Goal: Task Accomplishment & Management: Manage account settings

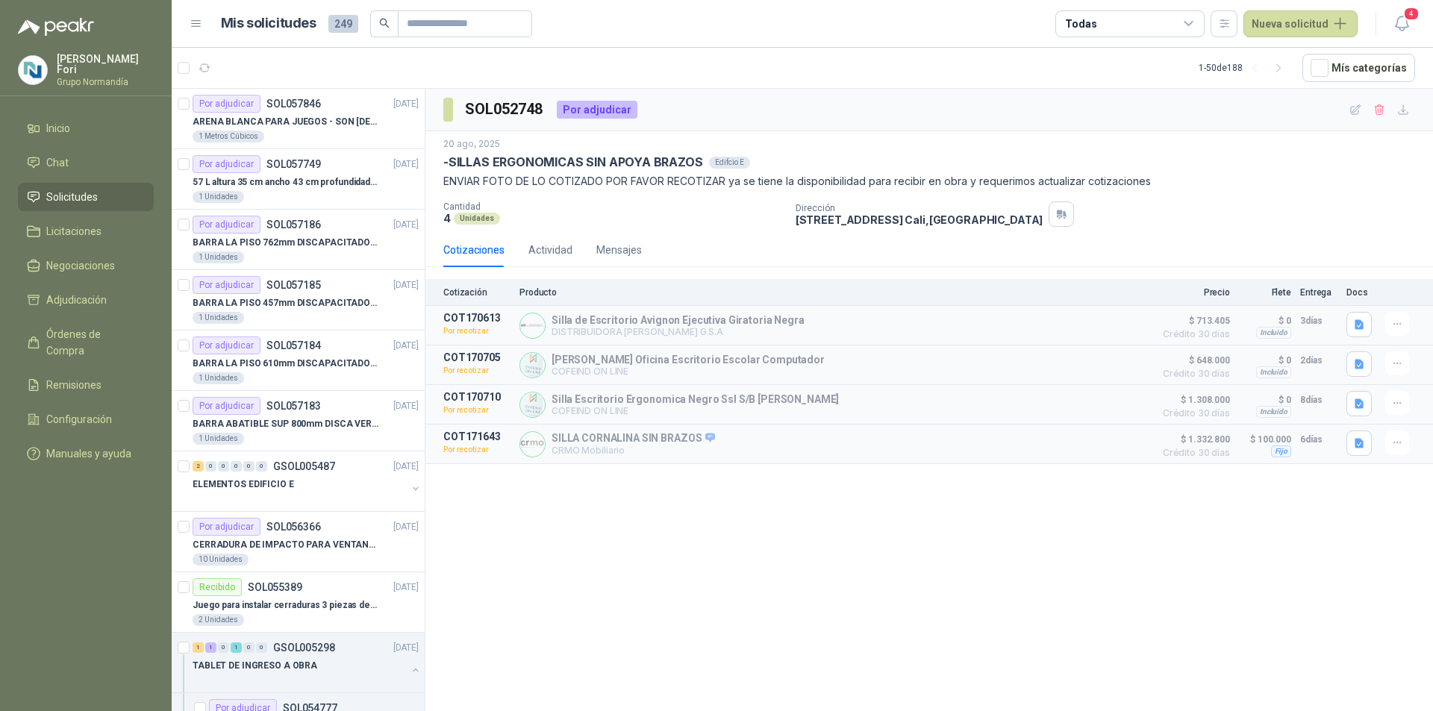
scroll to position [1120, 0]
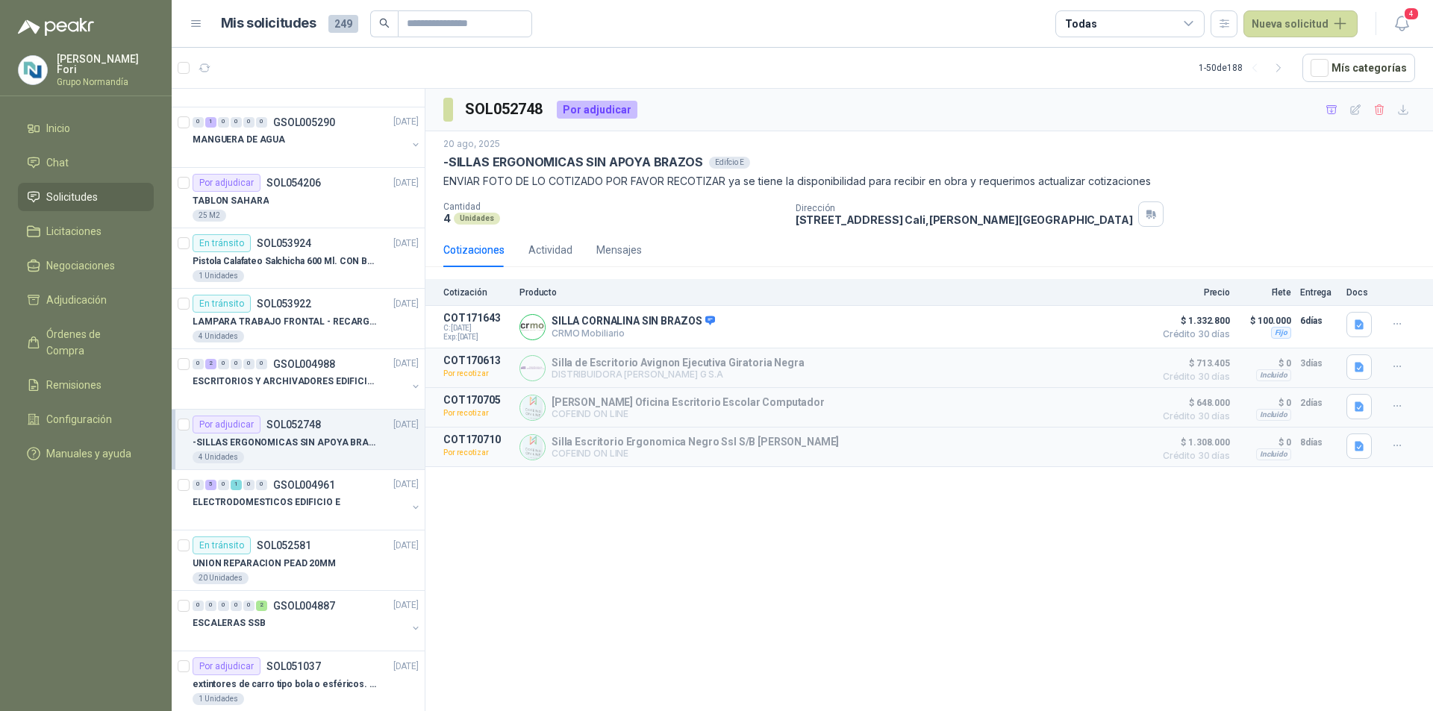
scroll to position [597, 0]
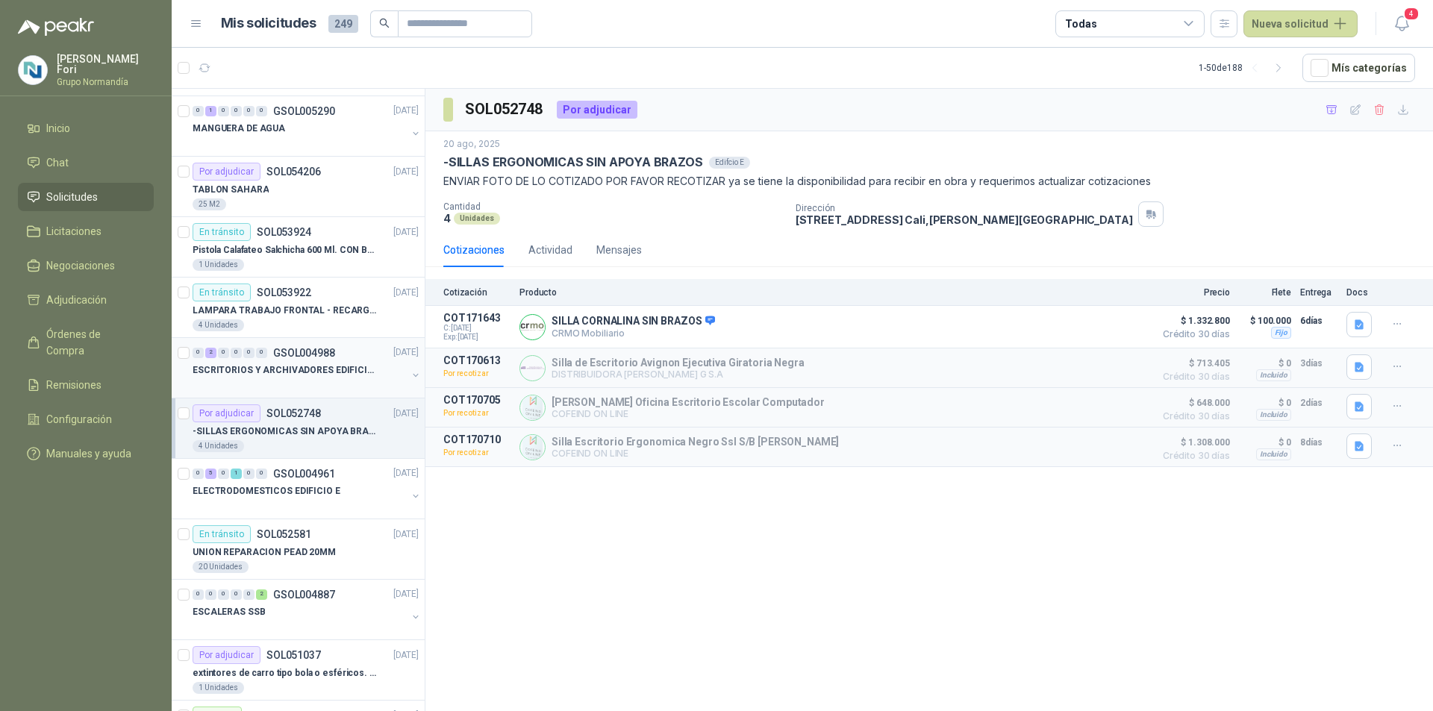
click at [295, 382] on div at bounding box center [300, 386] width 214 height 12
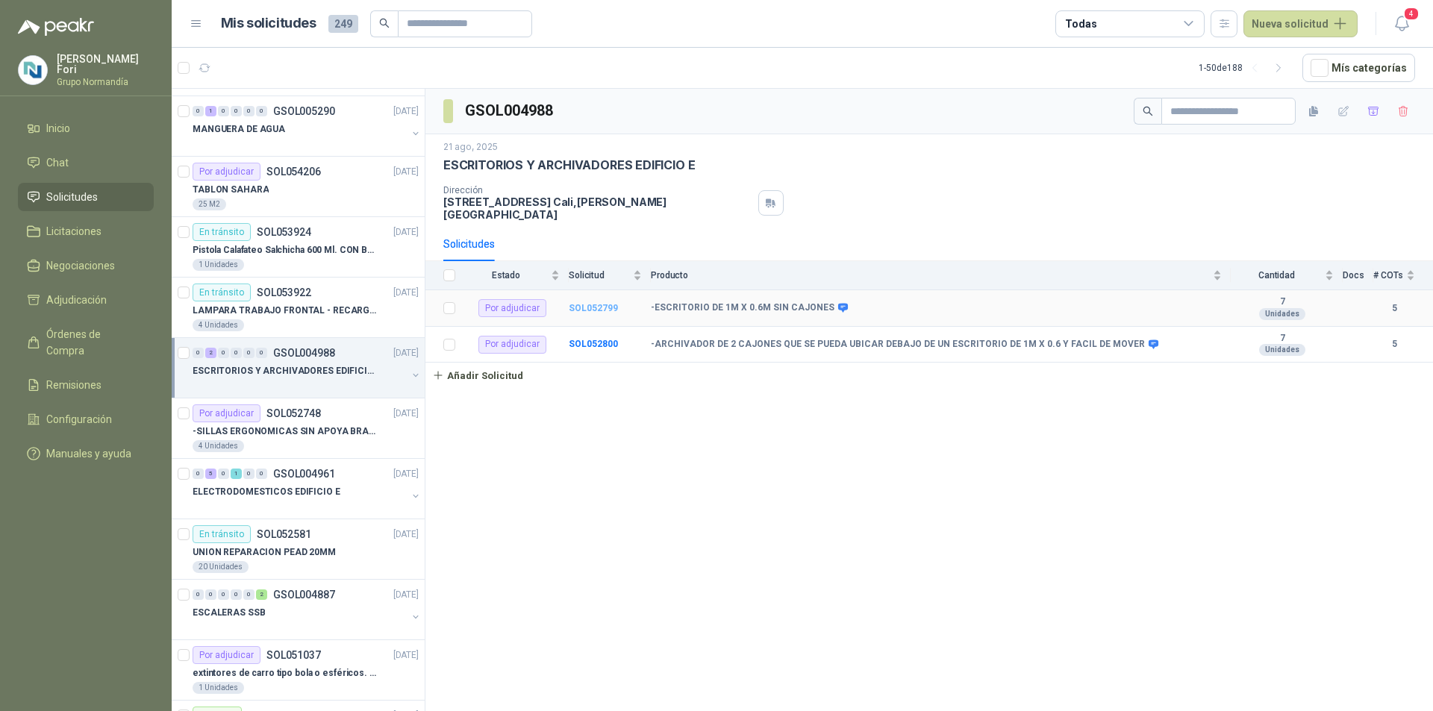
click at [599, 303] on b "SOL052799" at bounding box center [593, 308] width 49 height 10
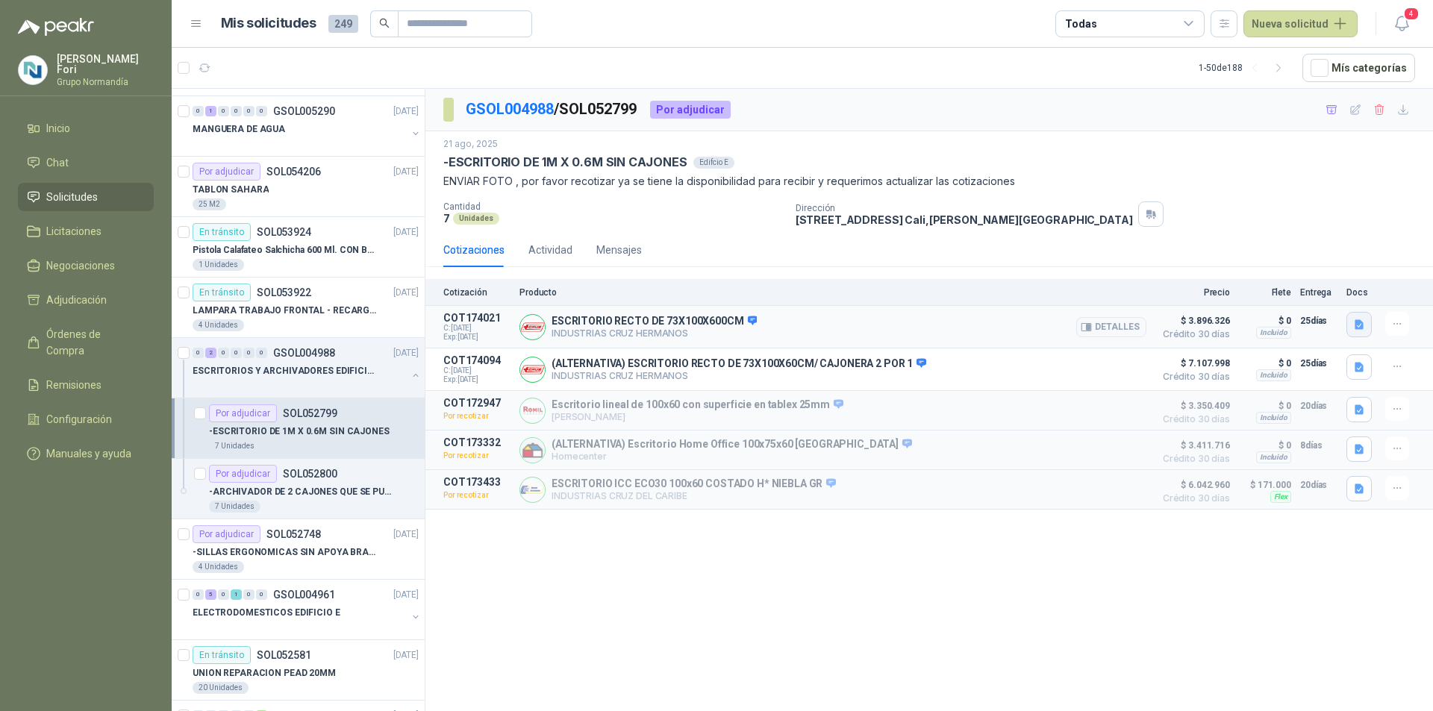
click at [1361, 330] on icon "button" at bounding box center [1359, 325] width 13 height 13
click at [1205, 264] on button "Captura de pantalla 2025-08-29 a la(s) 3.30.15 p.m..png" at bounding box center [1243, 261] width 237 height 16
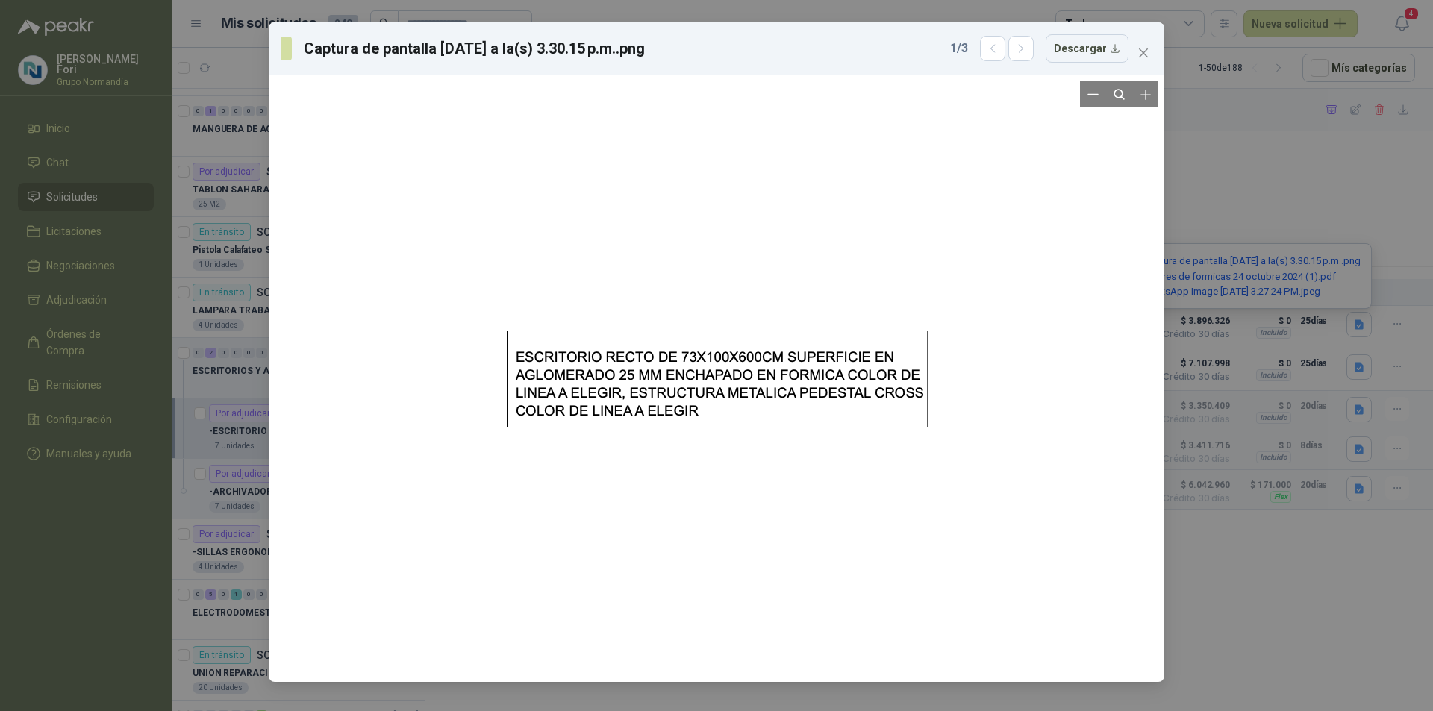
click at [1034, 343] on div at bounding box center [717, 378] width 884 height 595
click at [1137, 53] on span "Close" at bounding box center [1143, 53] width 24 height 12
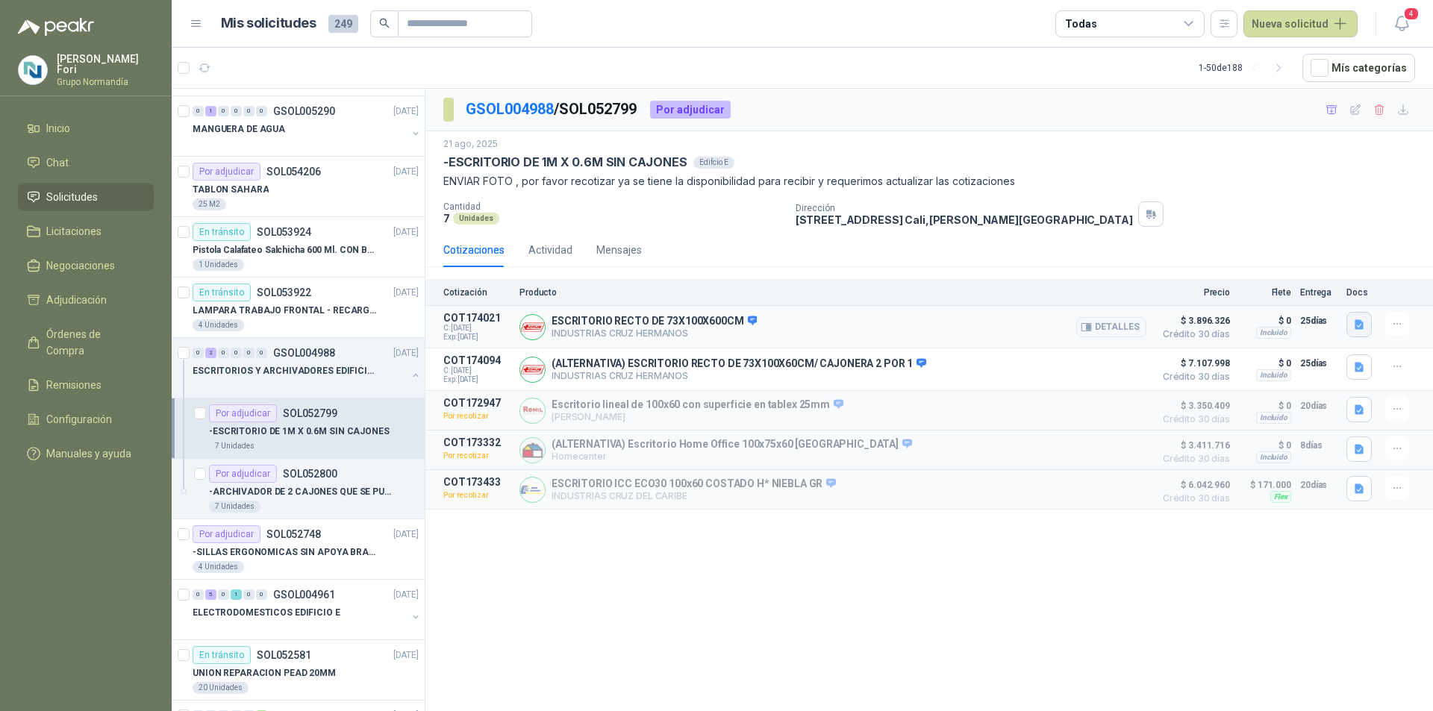
click at [1364, 328] on icon "button" at bounding box center [1359, 325] width 13 height 13
click at [1213, 280] on button "Colores de formicas 24 octubre 2024 (1).pdf" at bounding box center [1231, 277] width 213 height 16
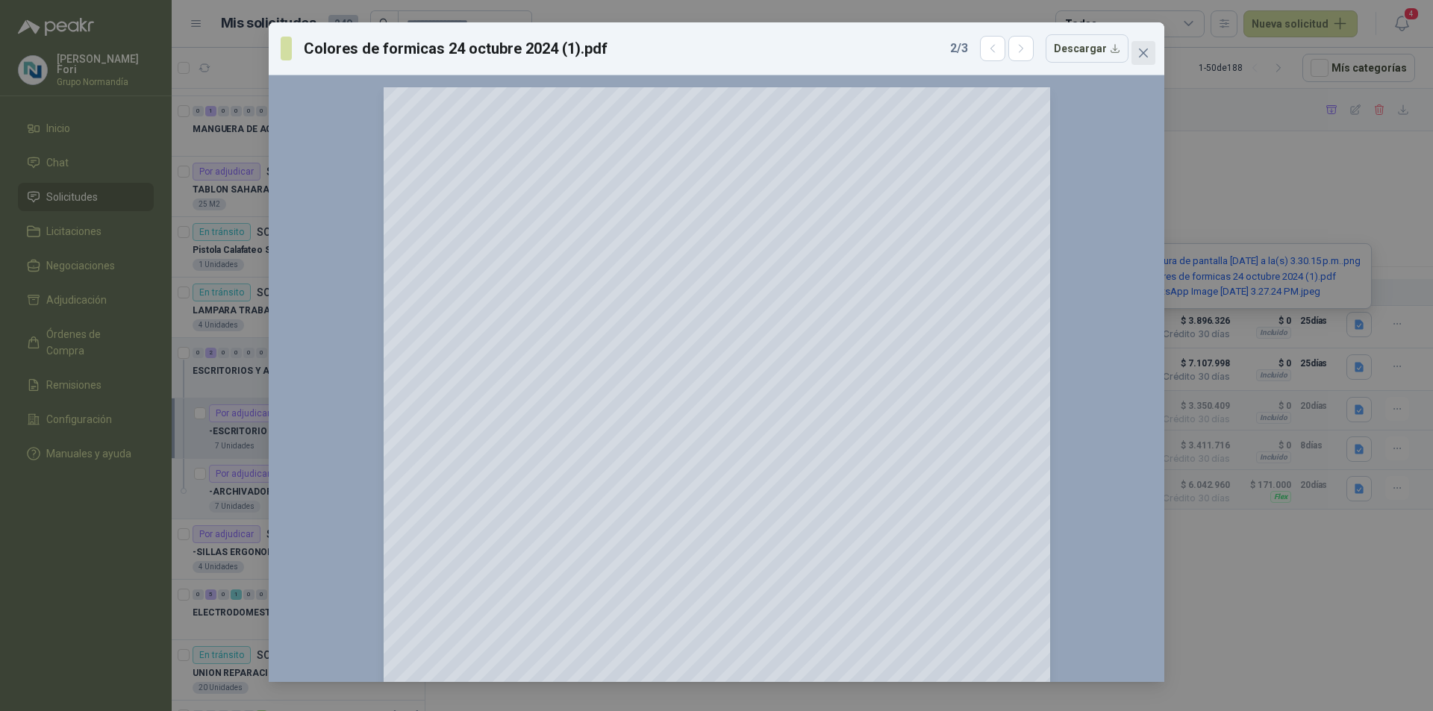
click at [1148, 46] on button "Close" at bounding box center [1143, 53] width 24 height 24
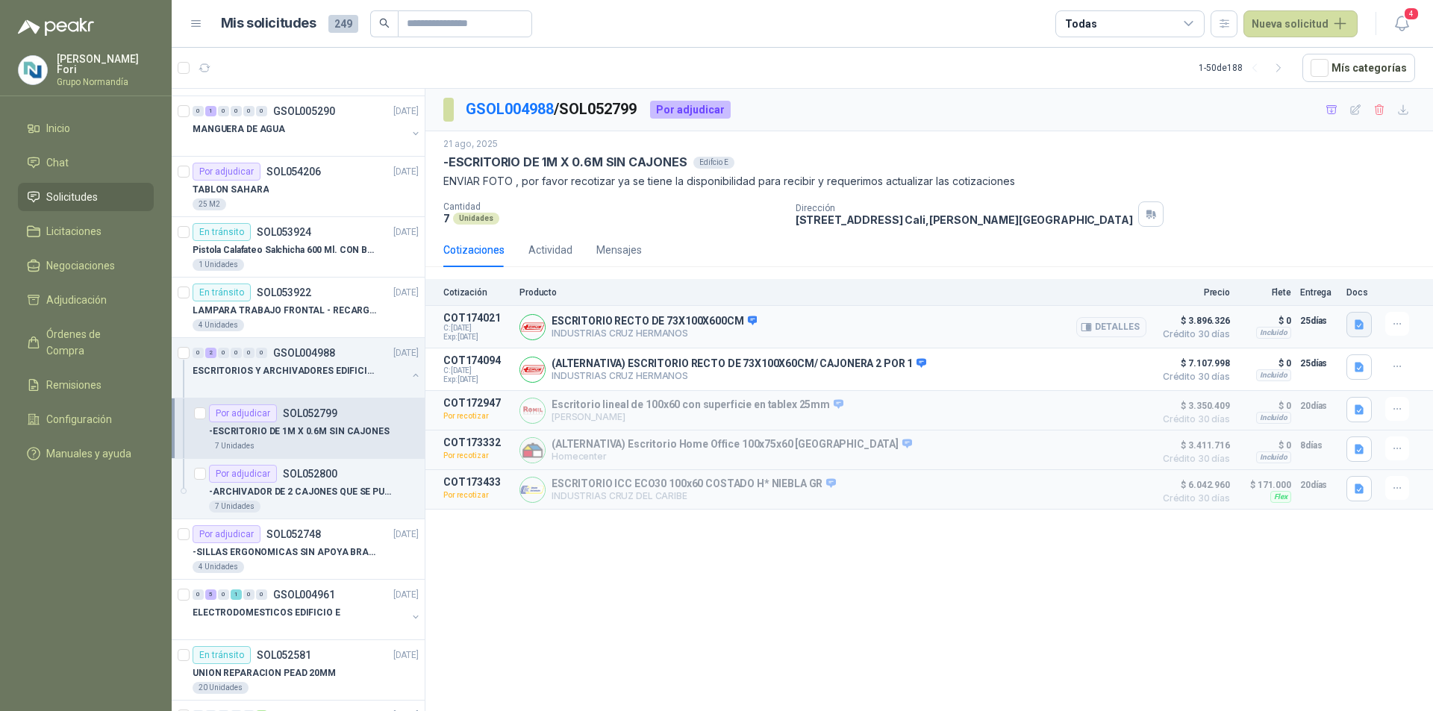
click at [1355, 329] on icon "button" at bounding box center [1359, 325] width 13 height 13
click at [1225, 300] on div "Captura de pantalla 2025-08-29 a la(s) 3.30.15 p.m..png Colores de formicas 24 …" at bounding box center [1243, 276] width 257 height 66
click at [1226, 296] on button "WhatsApp Image 2025-08-29 at 3.27.24 PM.jpeg" at bounding box center [1223, 292] width 197 height 16
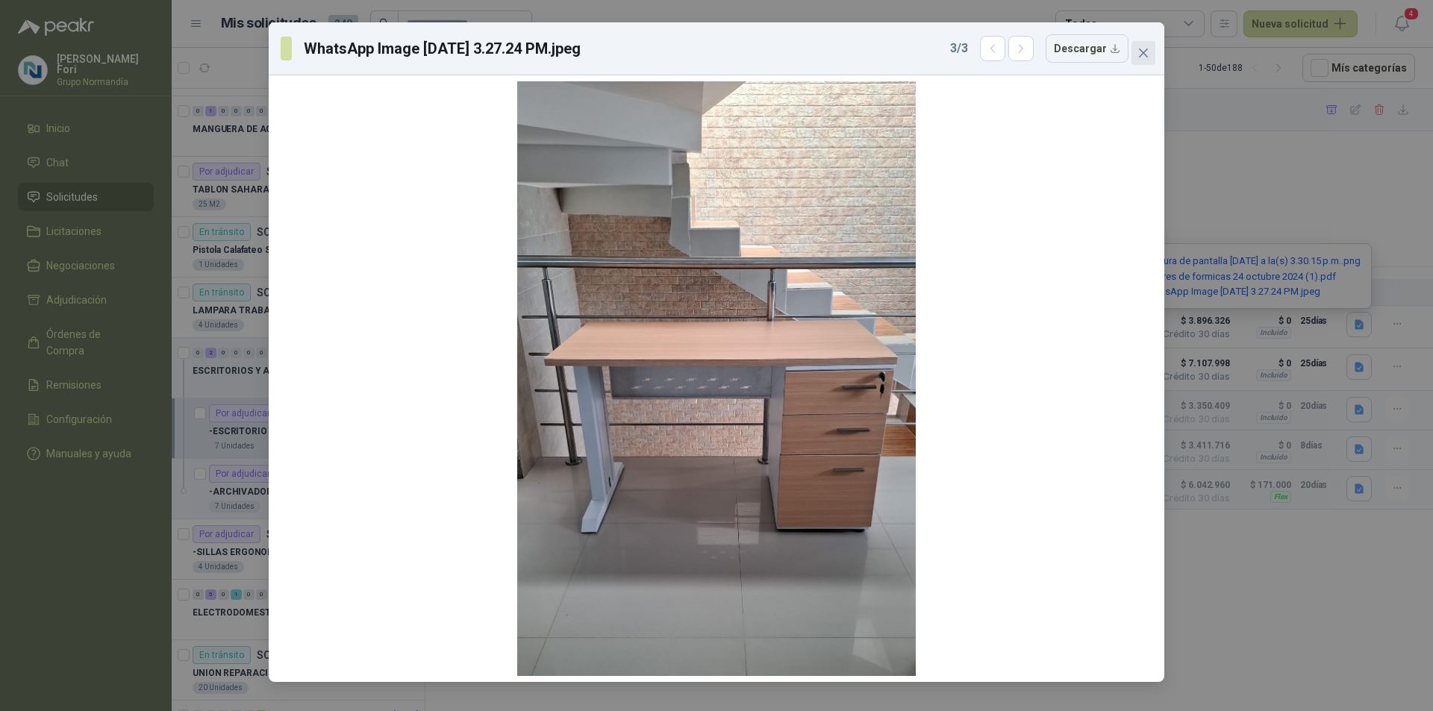
click at [1137, 63] on button "Close" at bounding box center [1143, 53] width 24 height 24
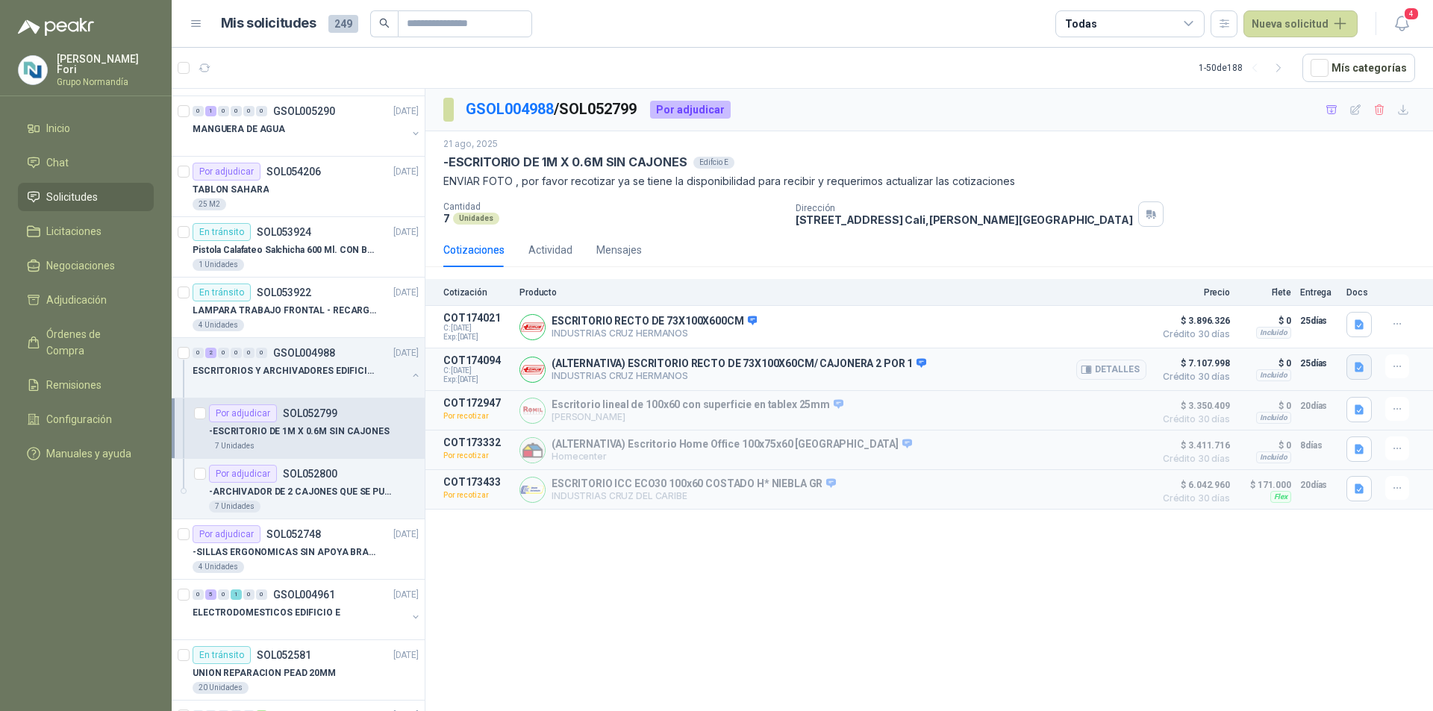
click at [1359, 378] on button "button" at bounding box center [1358, 367] width 25 height 25
click at [1206, 337] on button "WhatsApp Image 2025-08-29 at 4.15.58 PM.jpeg" at bounding box center [1248, 336] width 197 height 16
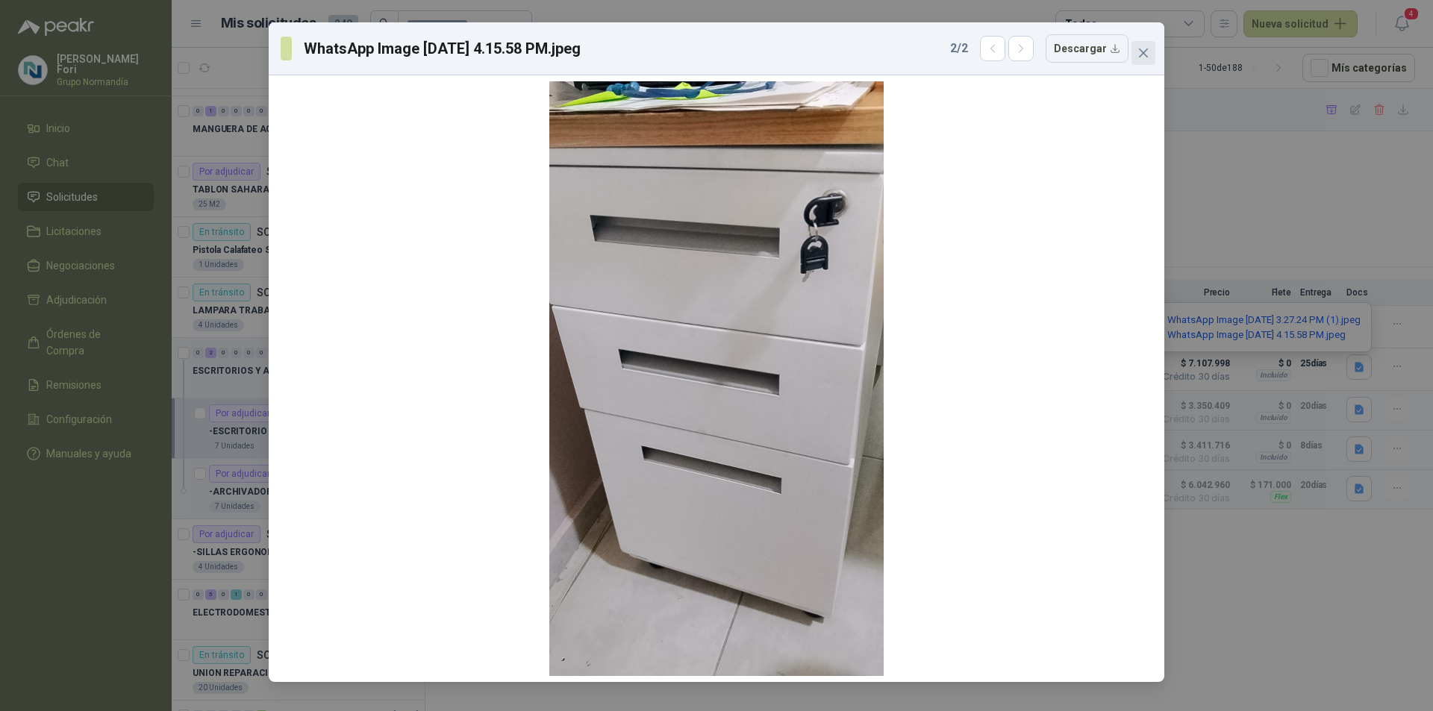
click at [1142, 60] on button "Close" at bounding box center [1143, 53] width 24 height 24
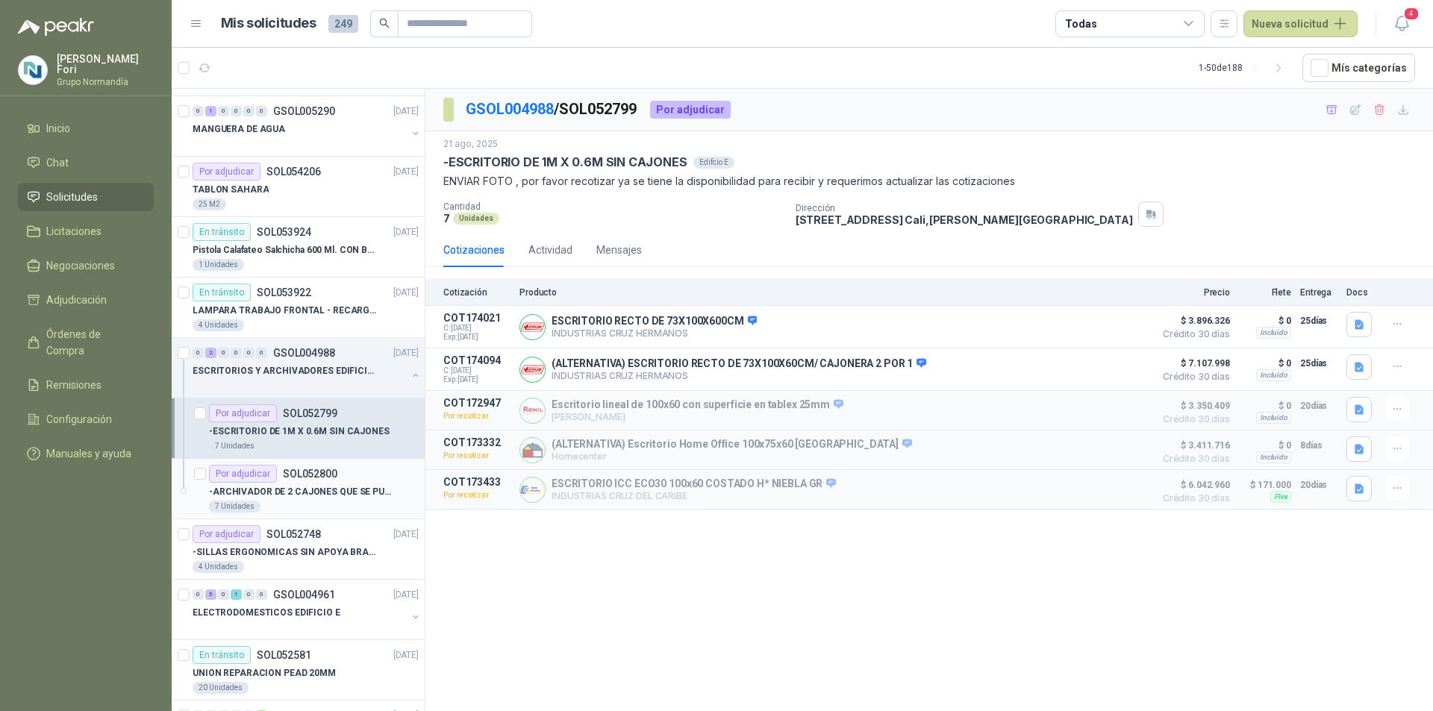
click at [356, 505] on div "7 Unidades" at bounding box center [314, 507] width 210 height 12
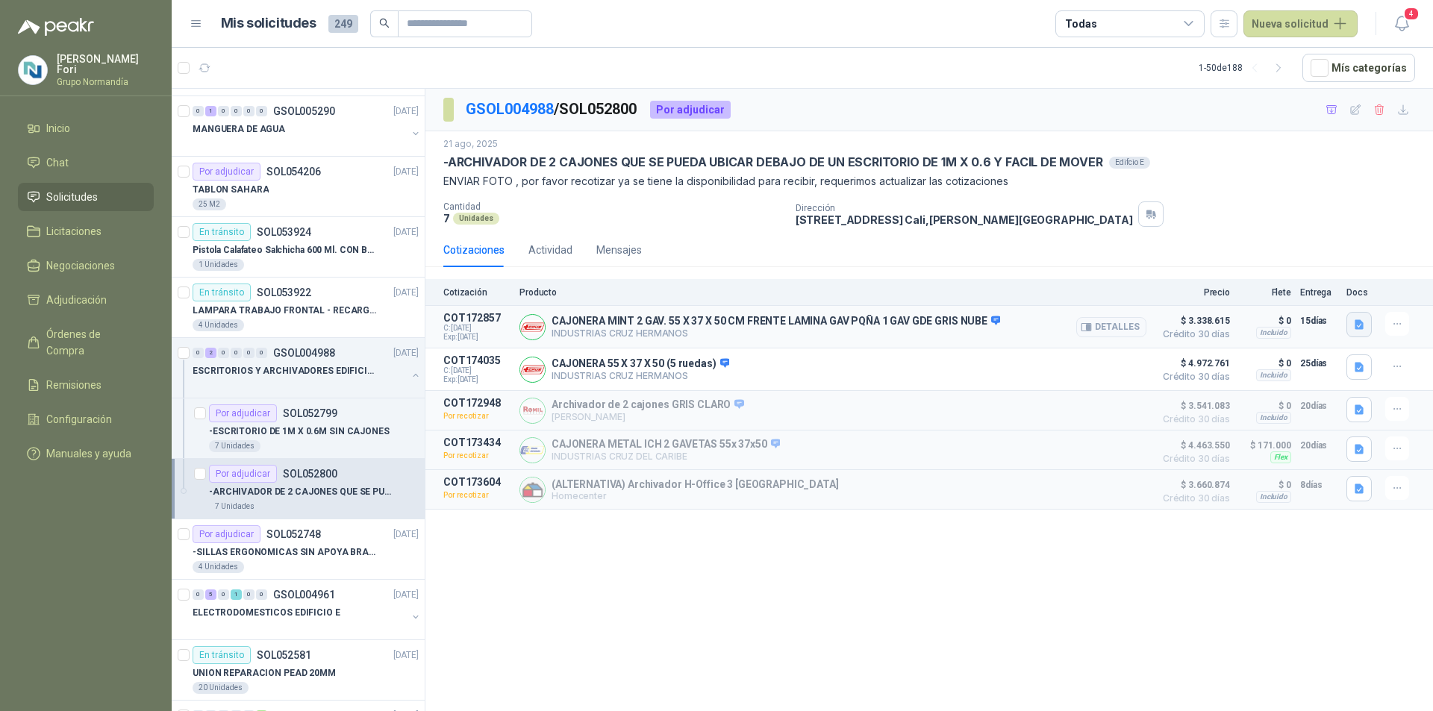
click at [1353, 325] on icon "button" at bounding box center [1359, 325] width 13 height 13
click at [1220, 279] on button "WhatsApp Image 2025-08-27 at 3.20.23 PM.jpeg" at bounding box center [1263, 277] width 197 height 16
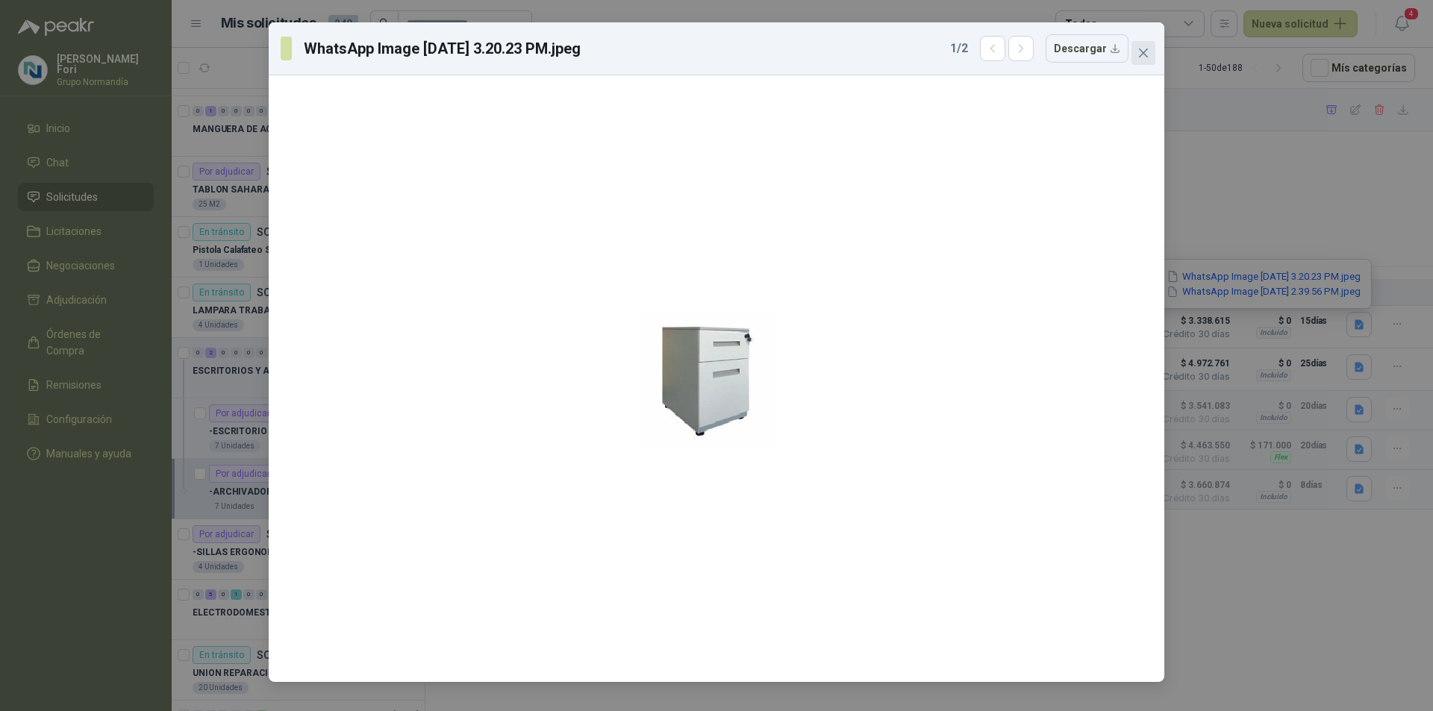
click at [1152, 55] on span "Close" at bounding box center [1143, 53] width 24 height 12
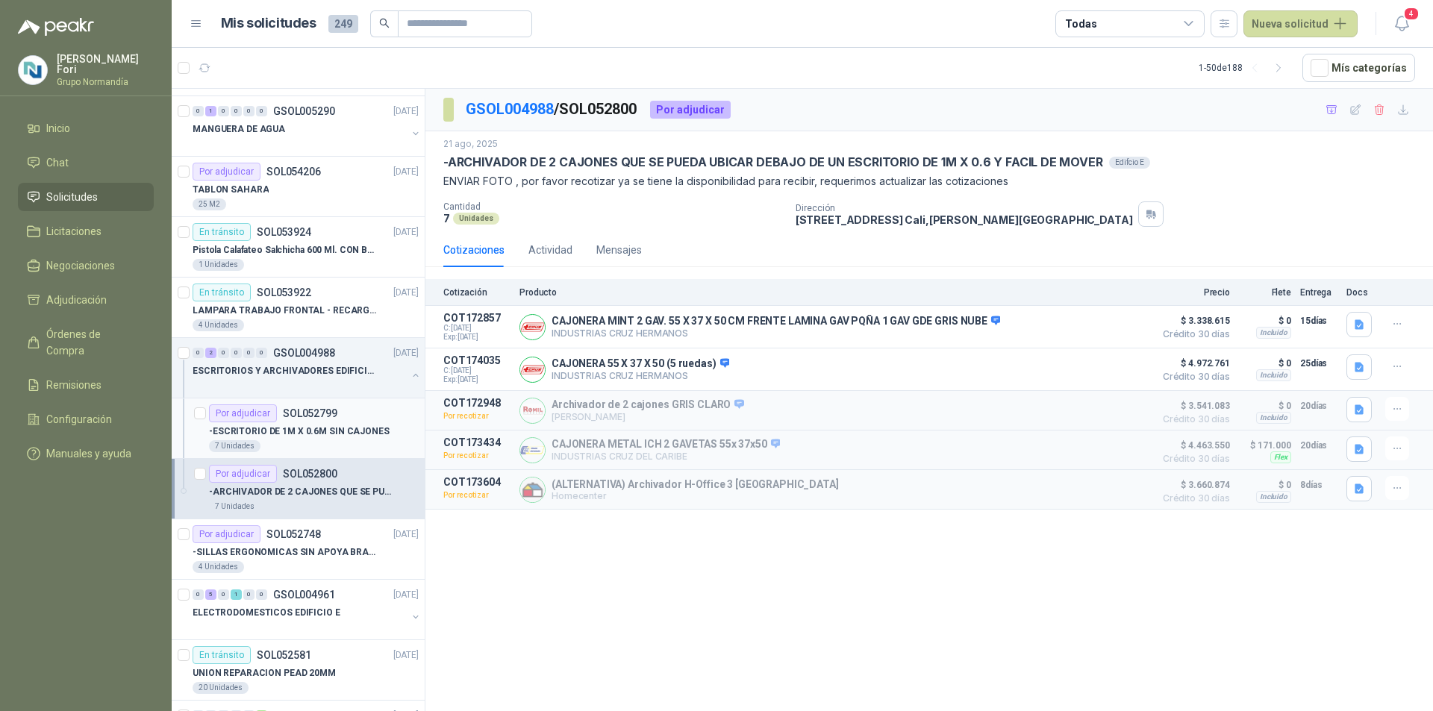
click at [268, 440] on div "-ESCRITORIO DE 1M X 0.6M SIN CAJONES" at bounding box center [314, 431] width 210 height 18
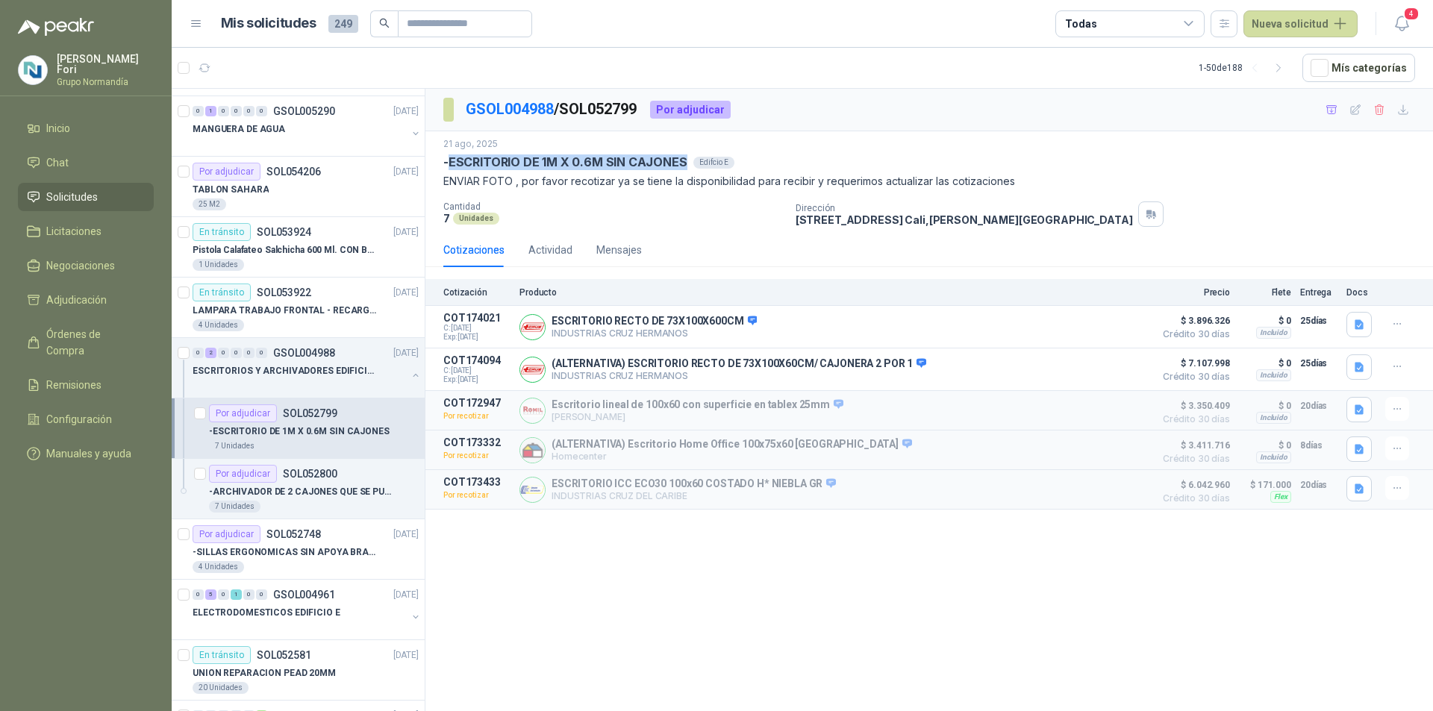
drag, startPoint x: 450, startPoint y: 158, endPoint x: 679, endPoint y: 157, distance: 229.1
click at [679, 157] on p "-ESCRITORIO DE 1M X 0.6M SIN CAJONES" at bounding box center [565, 162] width 244 height 16
copy p "ESCRITORIO DE 1M X 0.6M SIN CAJONES"
click at [1358, 110] on icon "button" at bounding box center [1355, 110] width 13 height 13
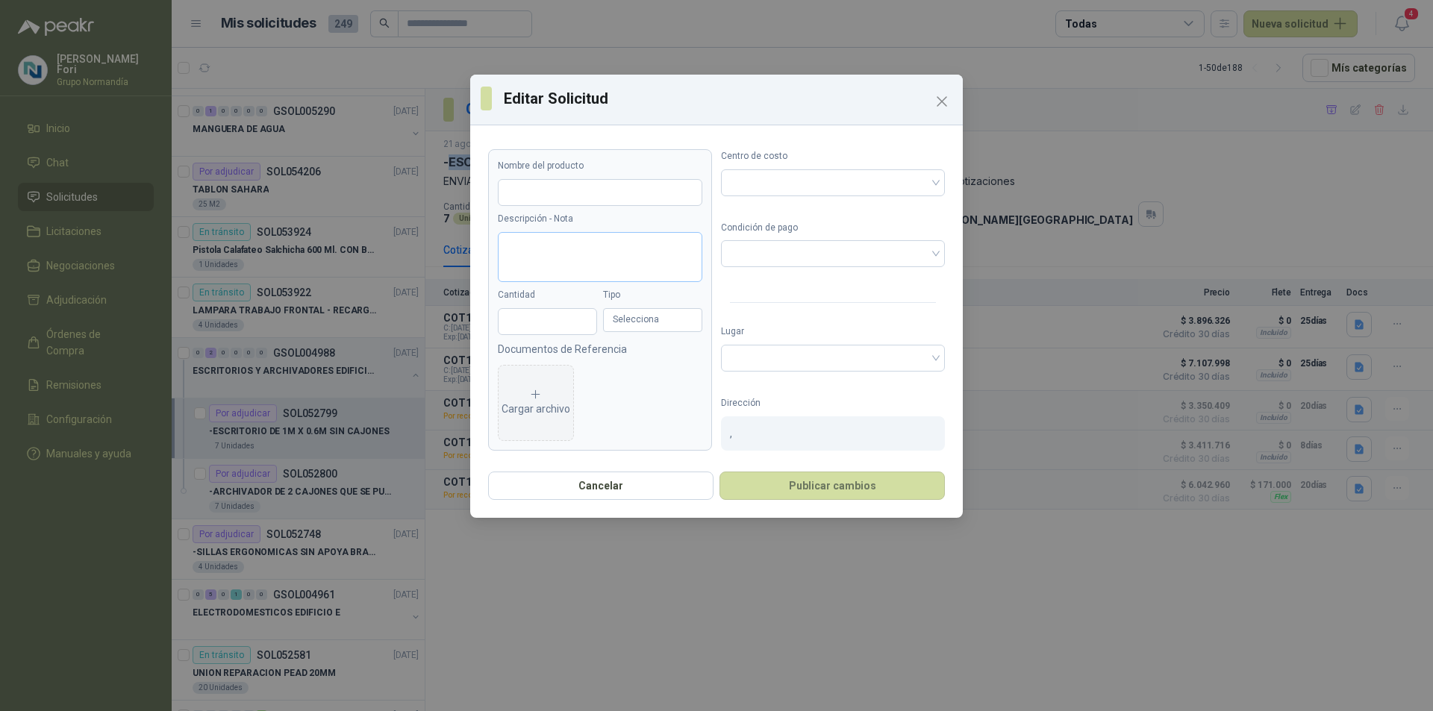
type input "**********"
type textarea "**********"
type input "*"
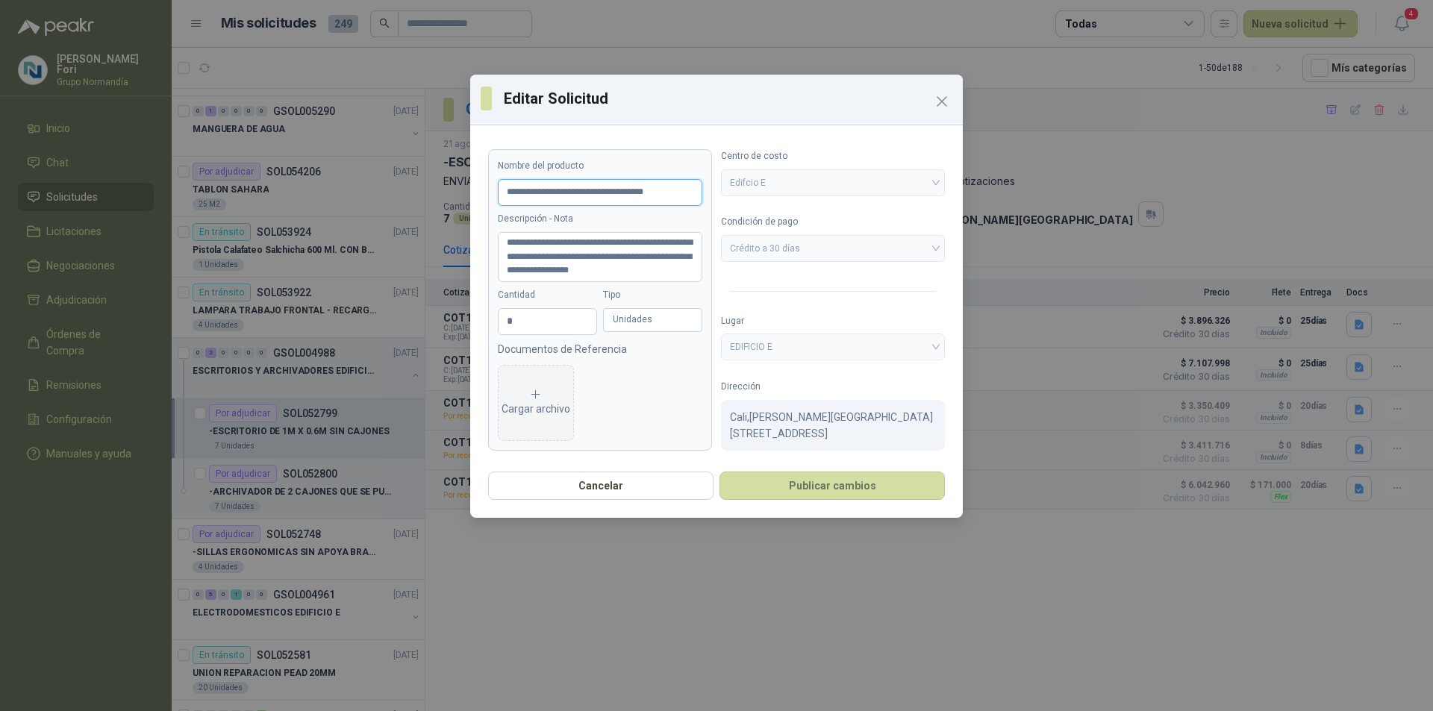
click at [578, 193] on input "**********" at bounding box center [600, 192] width 205 height 27
click at [675, 189] on input "**********" at bounding box center [600, 192] width 205 height 27
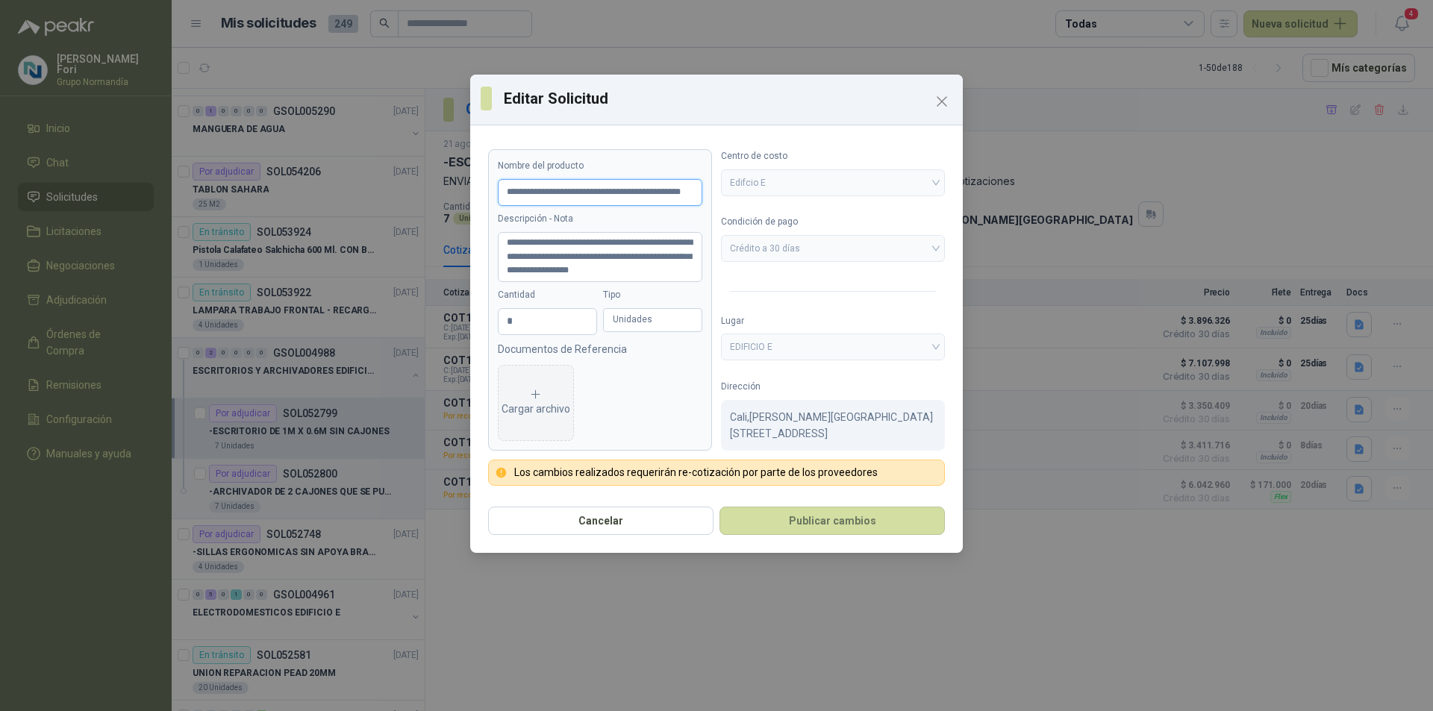
scroll to position [0, 33]
type input "**********"
click at [769, 527] on button "Publicar cambios" at bounding box center [831, 521] width 225 height 28
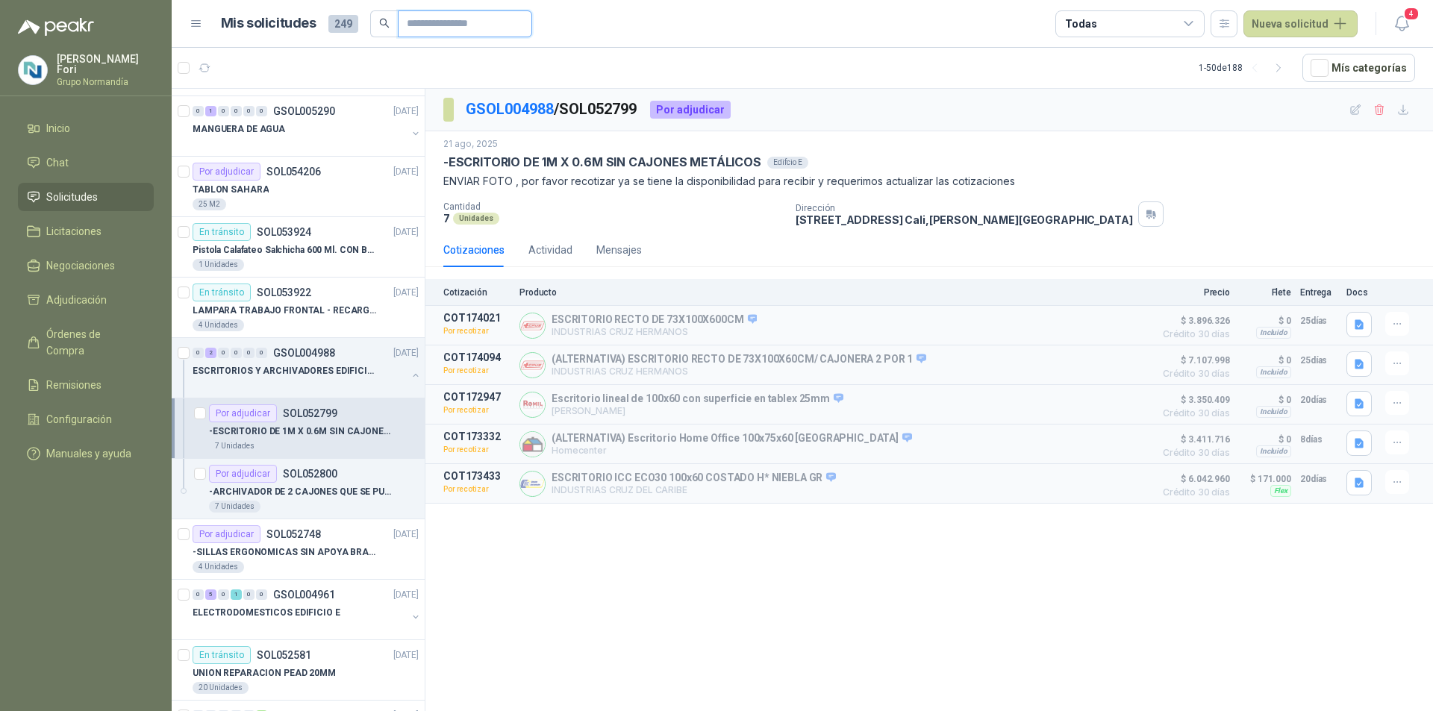
click at [443, 32] on input "text" at bounding box center [459, 23] width 104 height 25
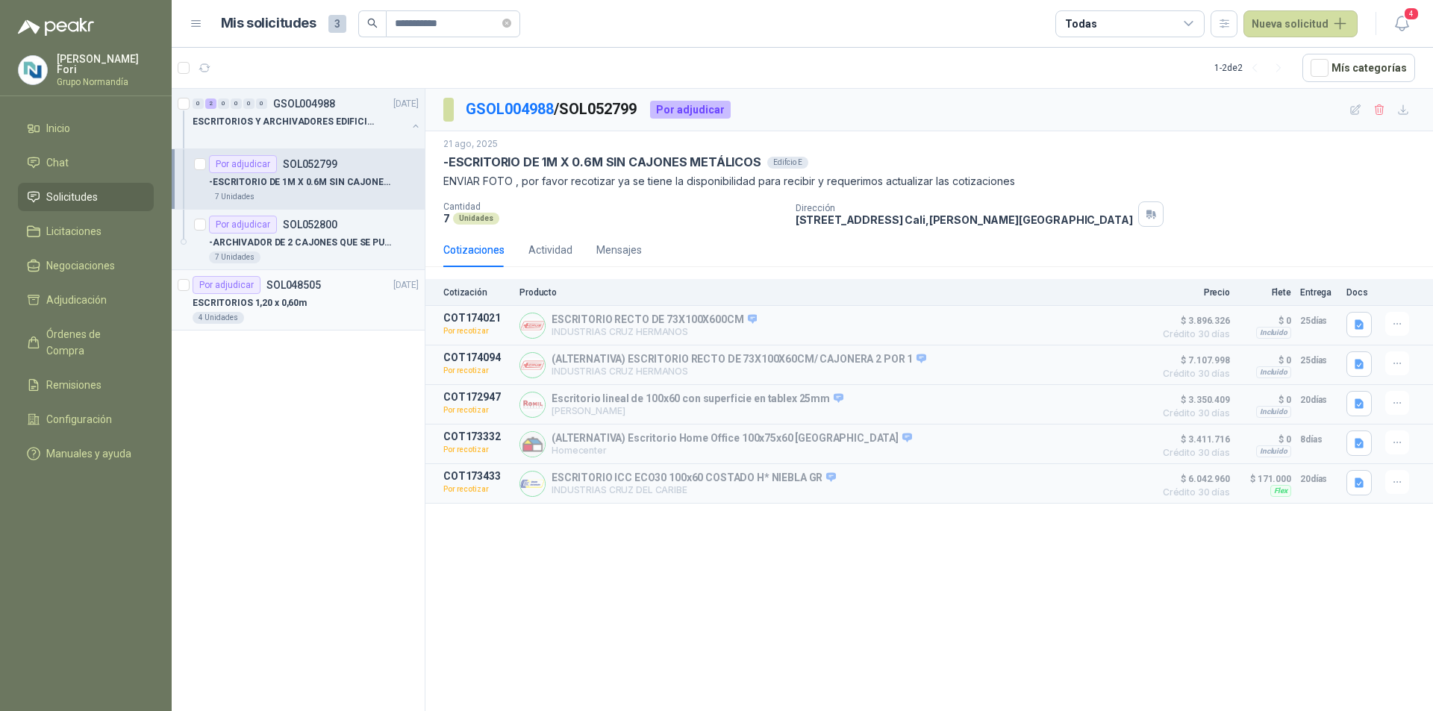
click at [306, 319] on div "4 Unidades" at bounding box center [306, 318] width 226 height 12
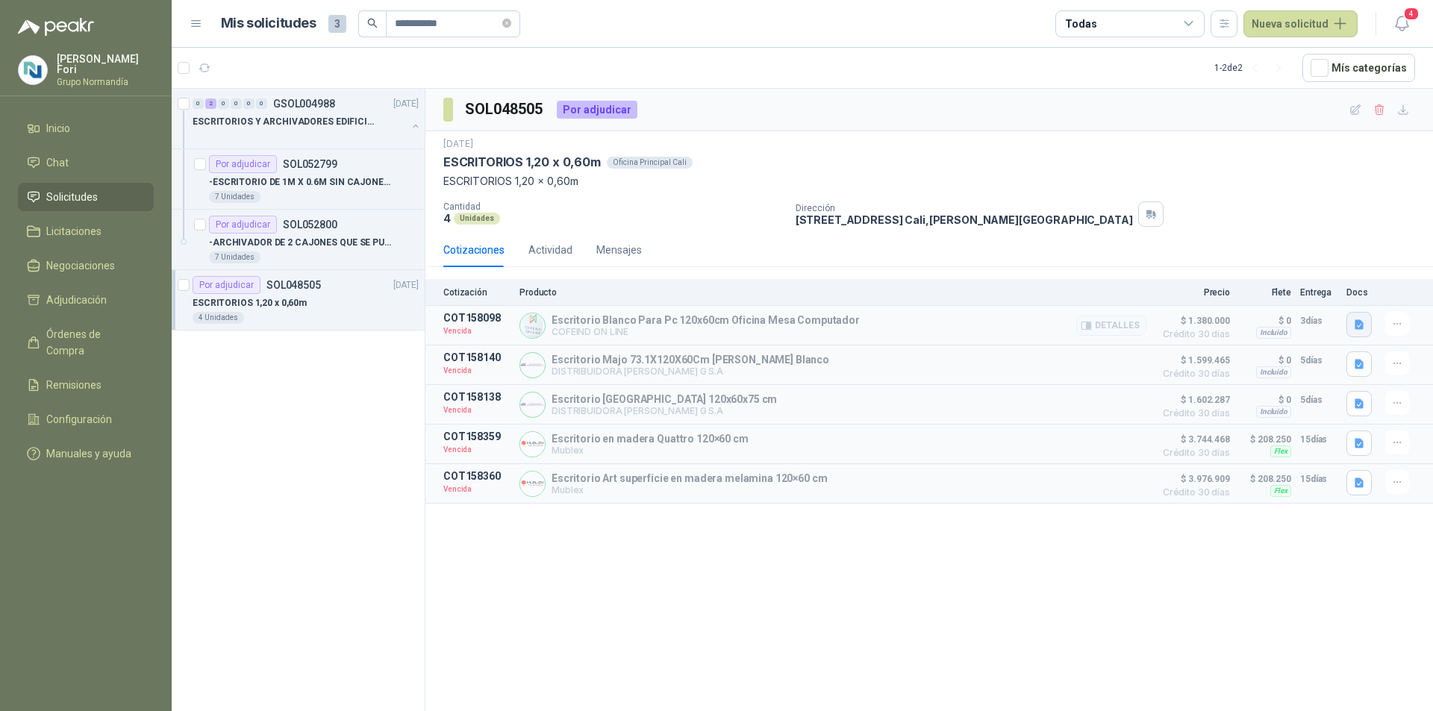
click at [1367, 317] on button "button" at bounding box center [1358, 324] width 25 height 25
click at [1310, 277] on button "escritorio_120.JPG" at bounding box center [1287, 277] width 102 height 16
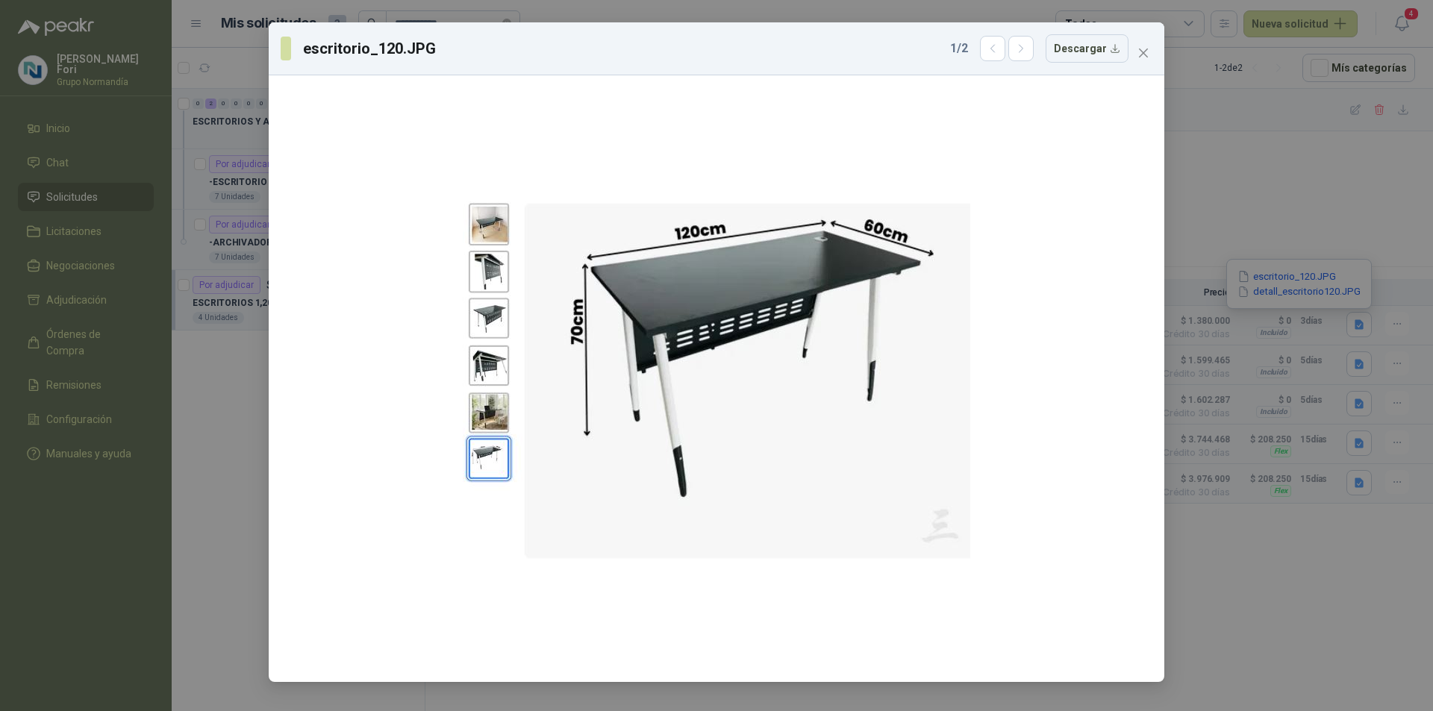
click at [1358, 392] on div "escritorio_120.JPG 1 / 2 Descargar" at bounding box center [716, 355] width 1433 height 711
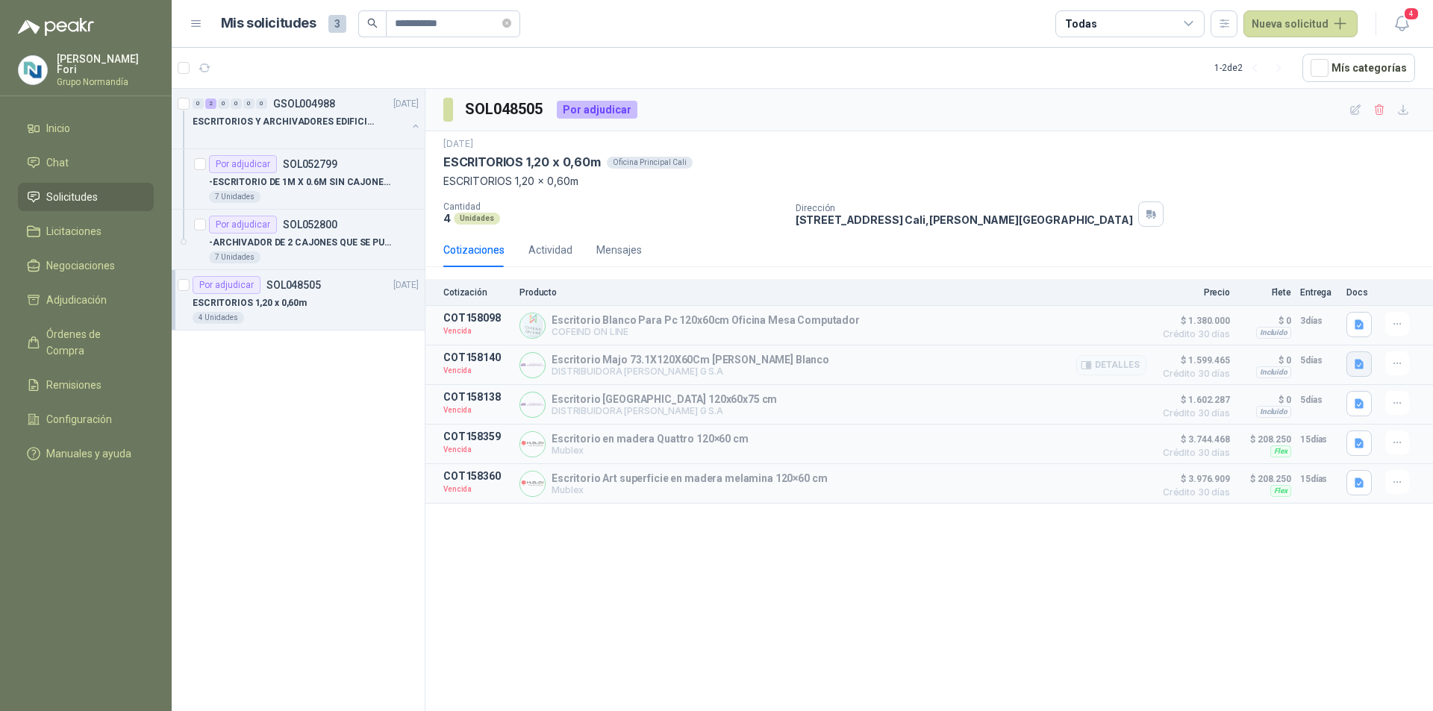
click at [1357, 362] on icon "button" at bounding box center [1359, 364] width 9 height 10
click at [1348, 303] on button "Captura.PNG" at bounding box center [1324, 301] width 76 height 16
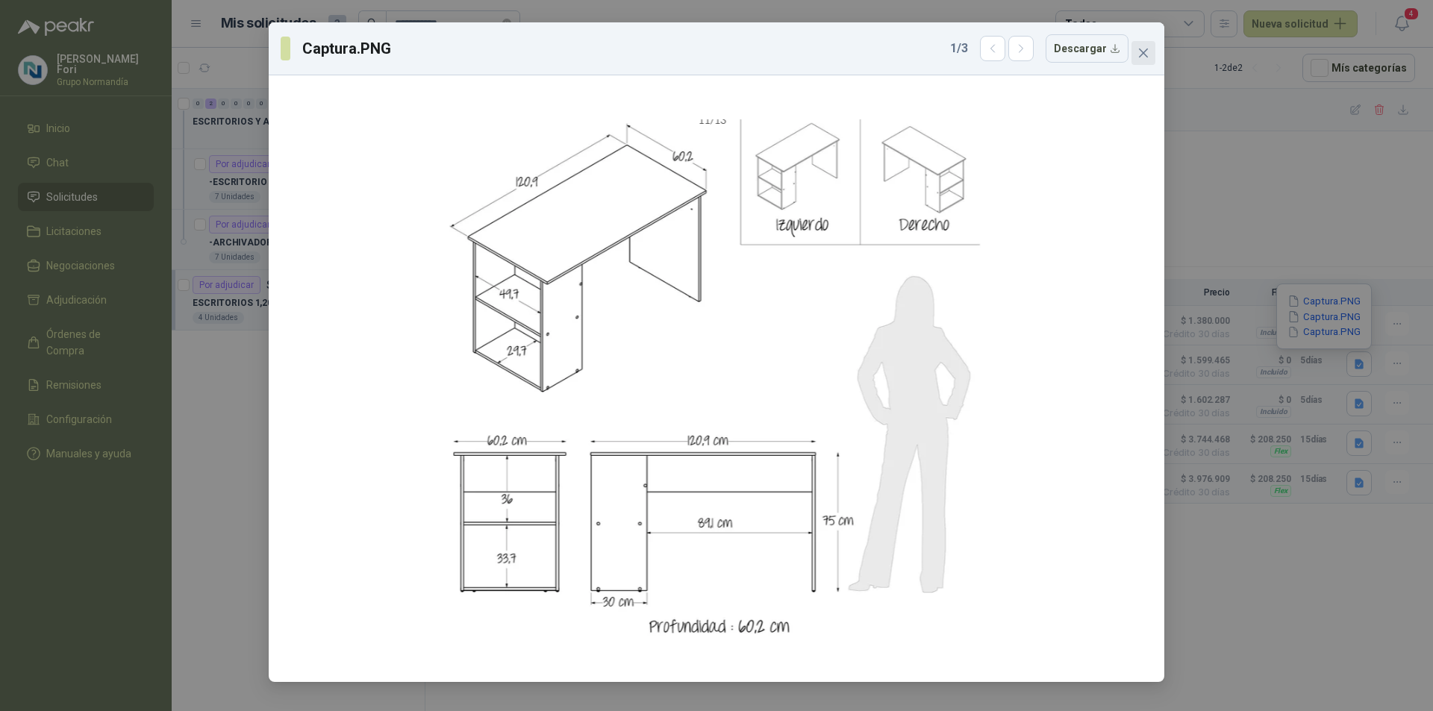
click at [1140, 57] on icon "close" at bounding box center [1143, 53] width 12 height 12
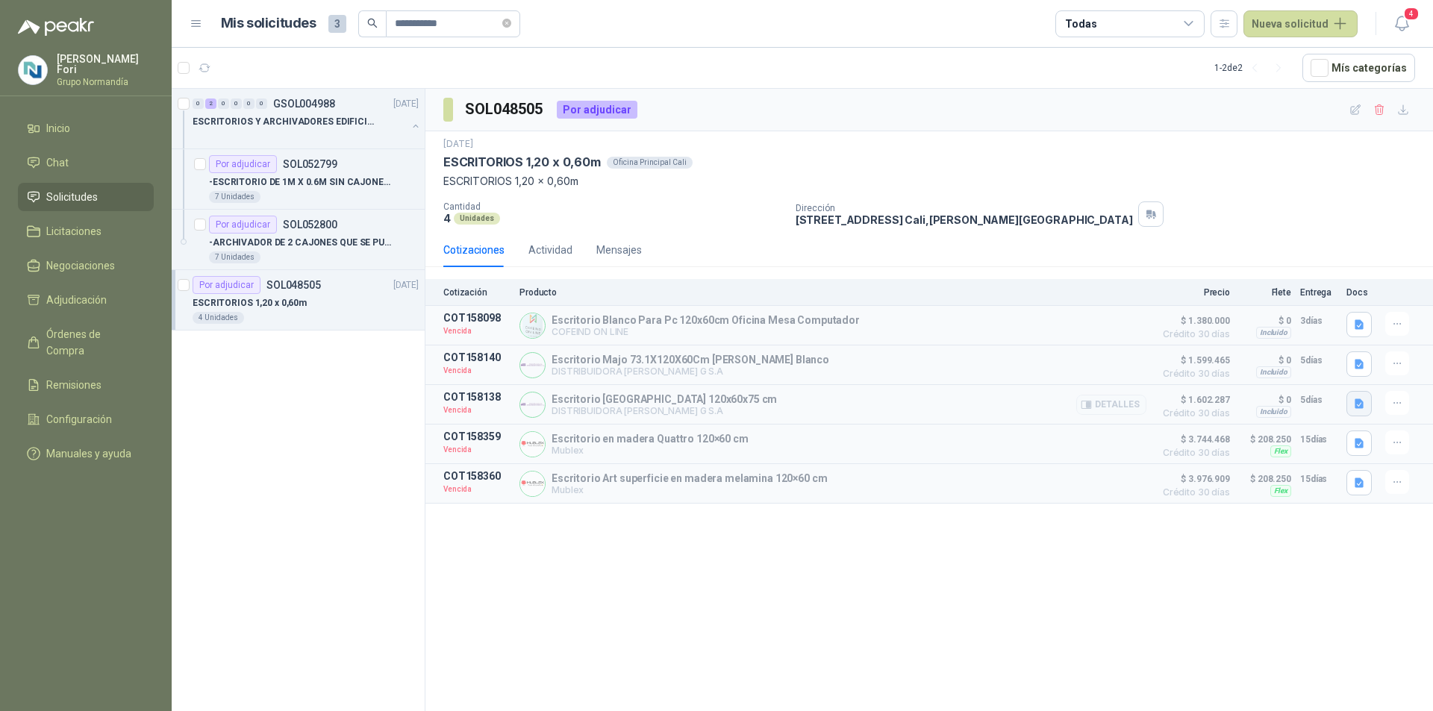
click at [1364, 408] on icon "button" at bounding box center [1359, 404] width 13 height 13
click at [1353, 361] on button "Captura.PNG" at bounding box center [1324, 357] width 76 height 16
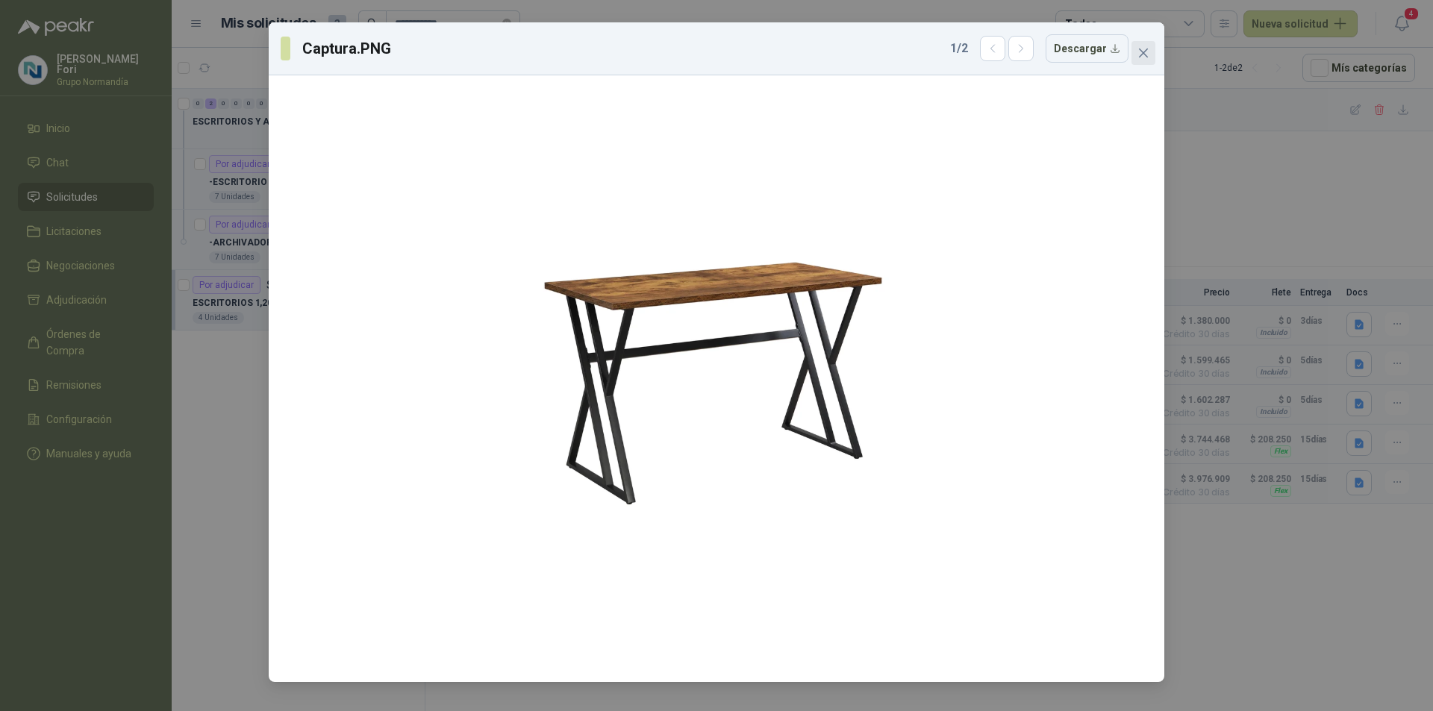
click at [1140, 60] on button "Close" at bounding box center [1143, 53] width 24 height 24
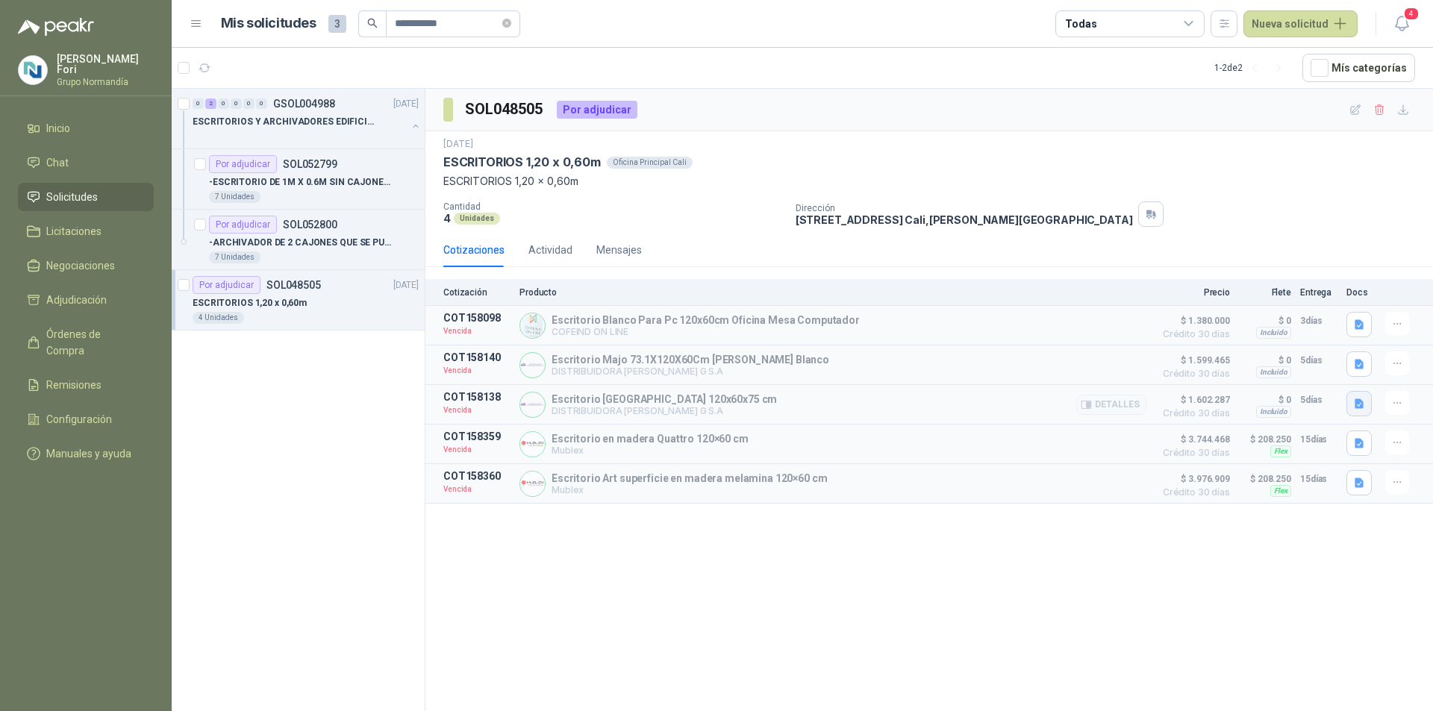
click at [1352, 413] on button "button" at bounding box center [1358, 403] width 25 height 25
click at [1344, 381] on div "Captura.PNG Captura.PNG" at bounding box center [1324, 365] width 96 height 50
click at [1344, 379] on button "Captura.PNG" at bounding box center [1324, 373] width 76 height 16
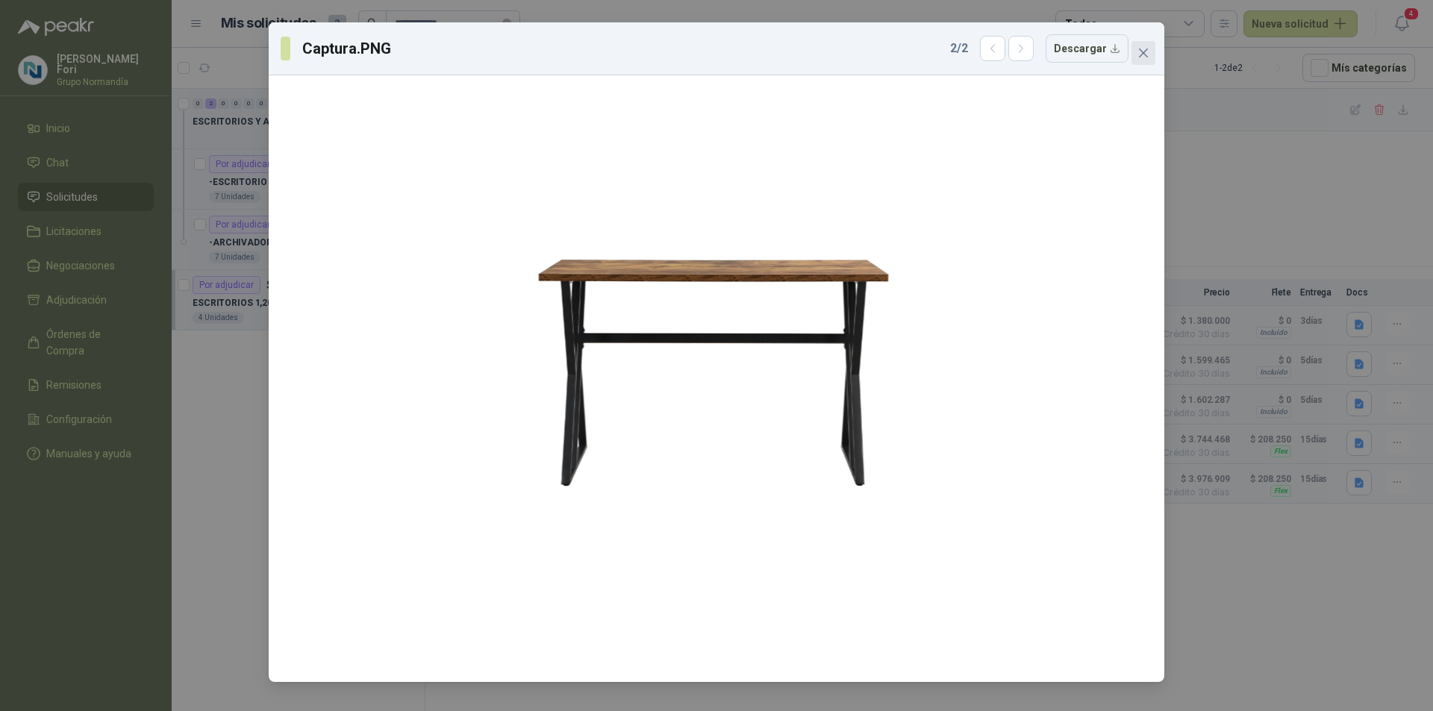
click at [1149, 55] on span "Close" at bounding box center [1143, 53] width 24 height 12
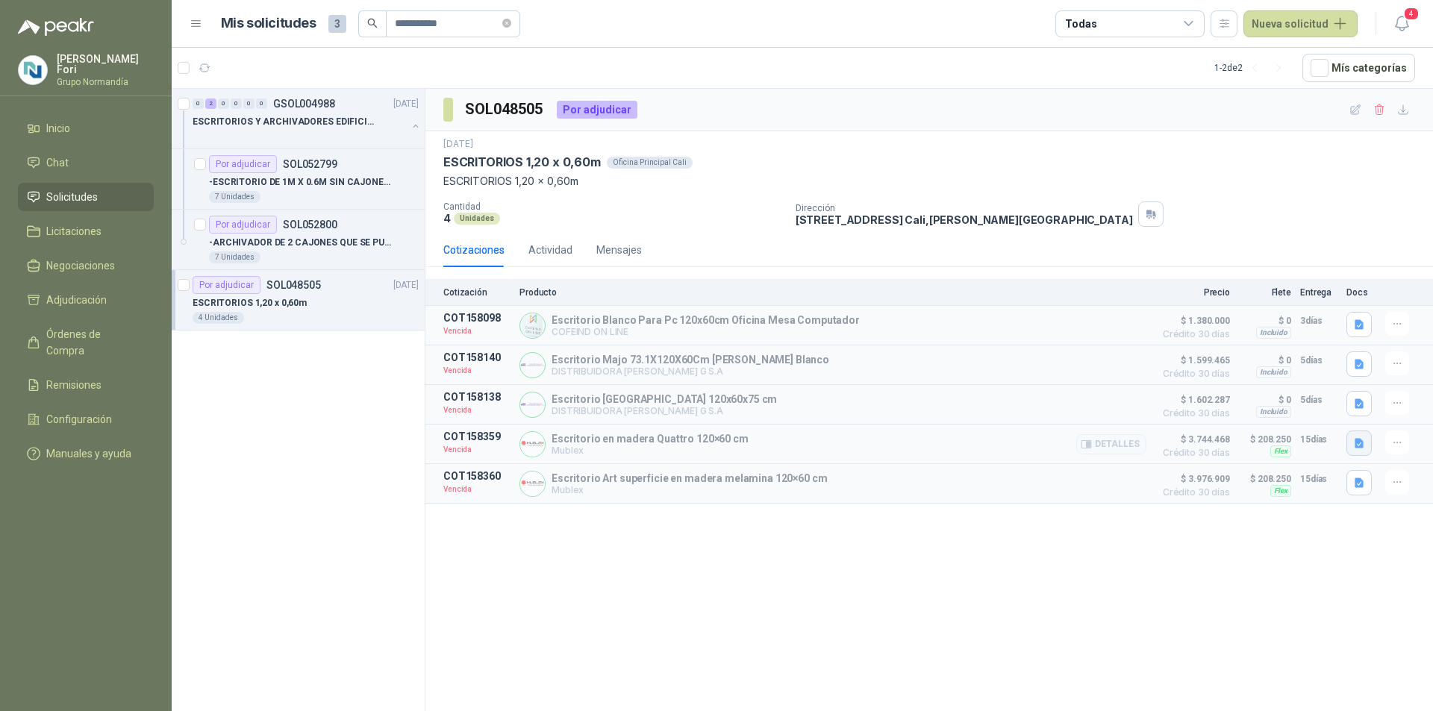
click at [1361, 446] on icon "button" at bounding box center [1359, 443] width 13 height 13
click at [1310, 387] on icon "button" at bounding box center [1305, 381] width 13 height 13
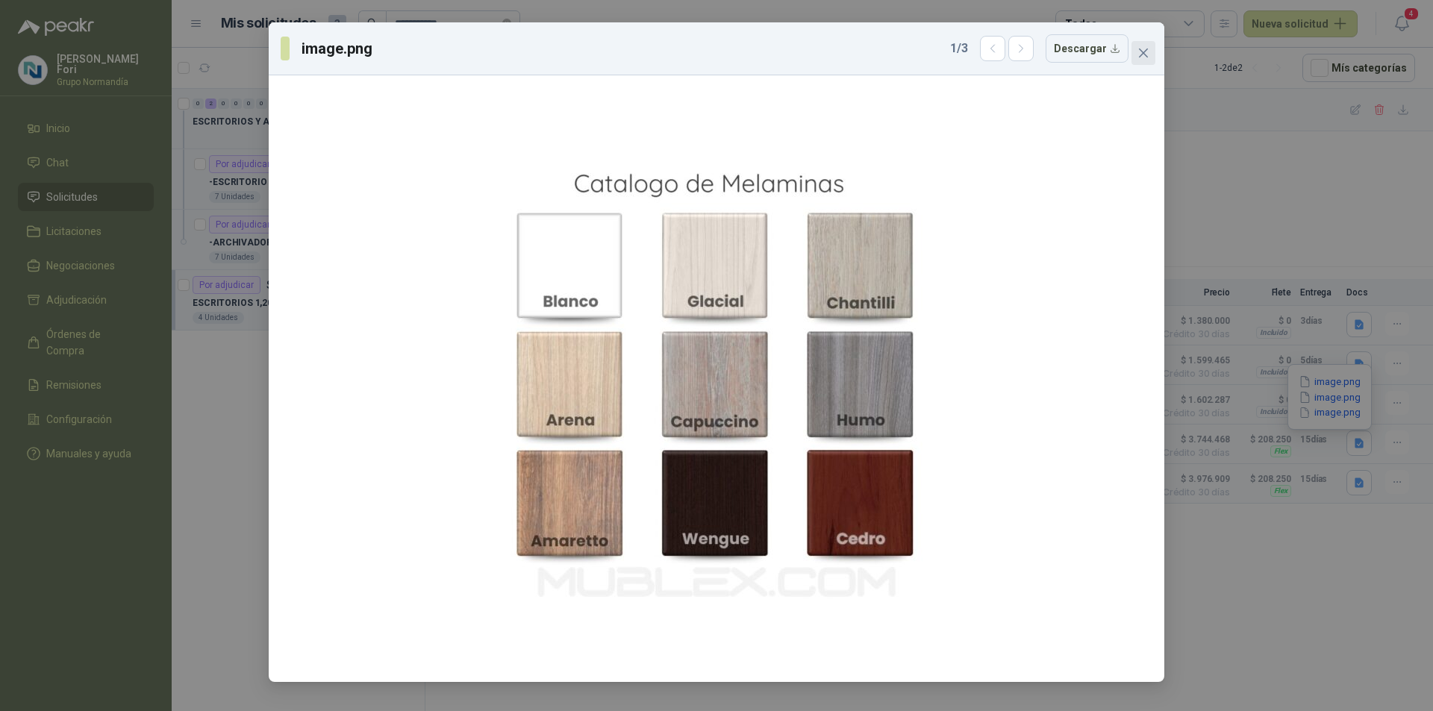
click at [1144, 63] on button "Close" at bounding box center [1143, 53] width 24 height 24
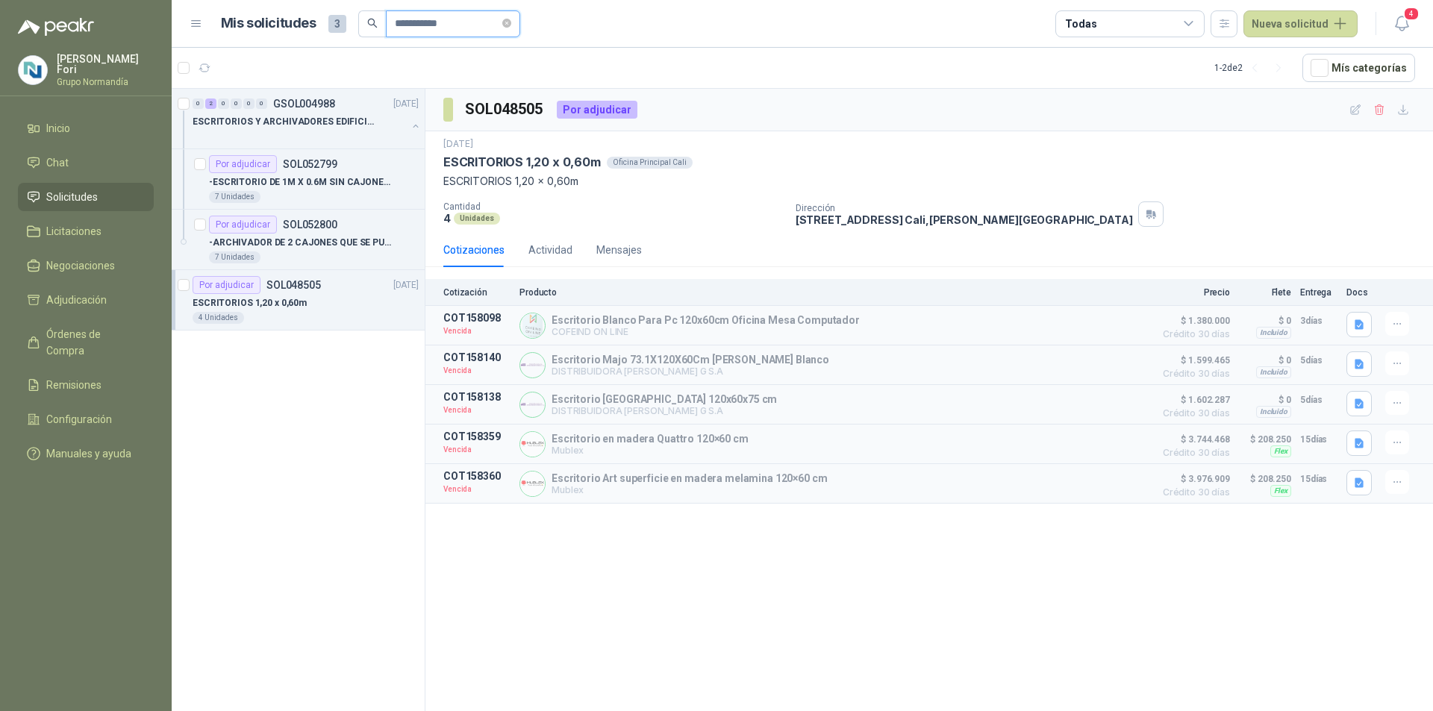
click at [456, 25] on input "**********" at bounding box center [447, 23] width 104 height 25
type input "**********"
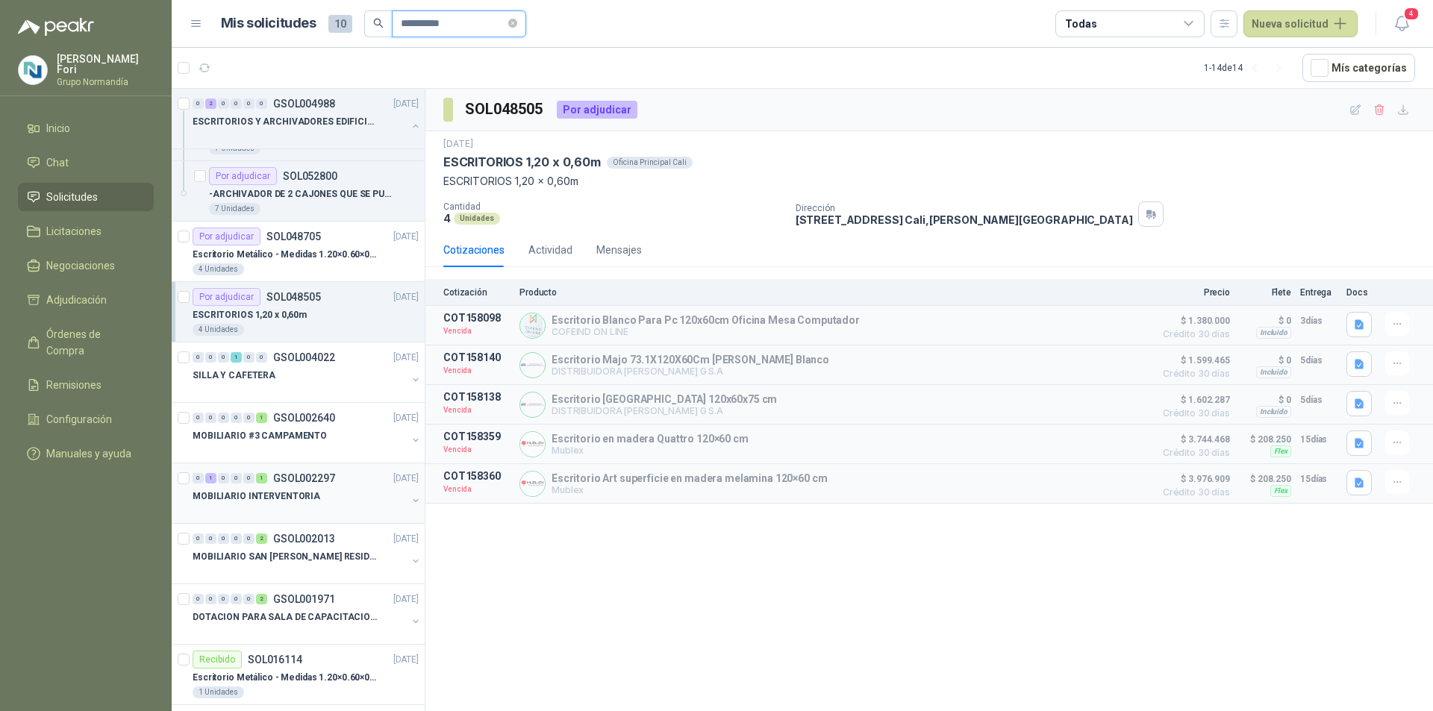
scroll to position [75, 0]
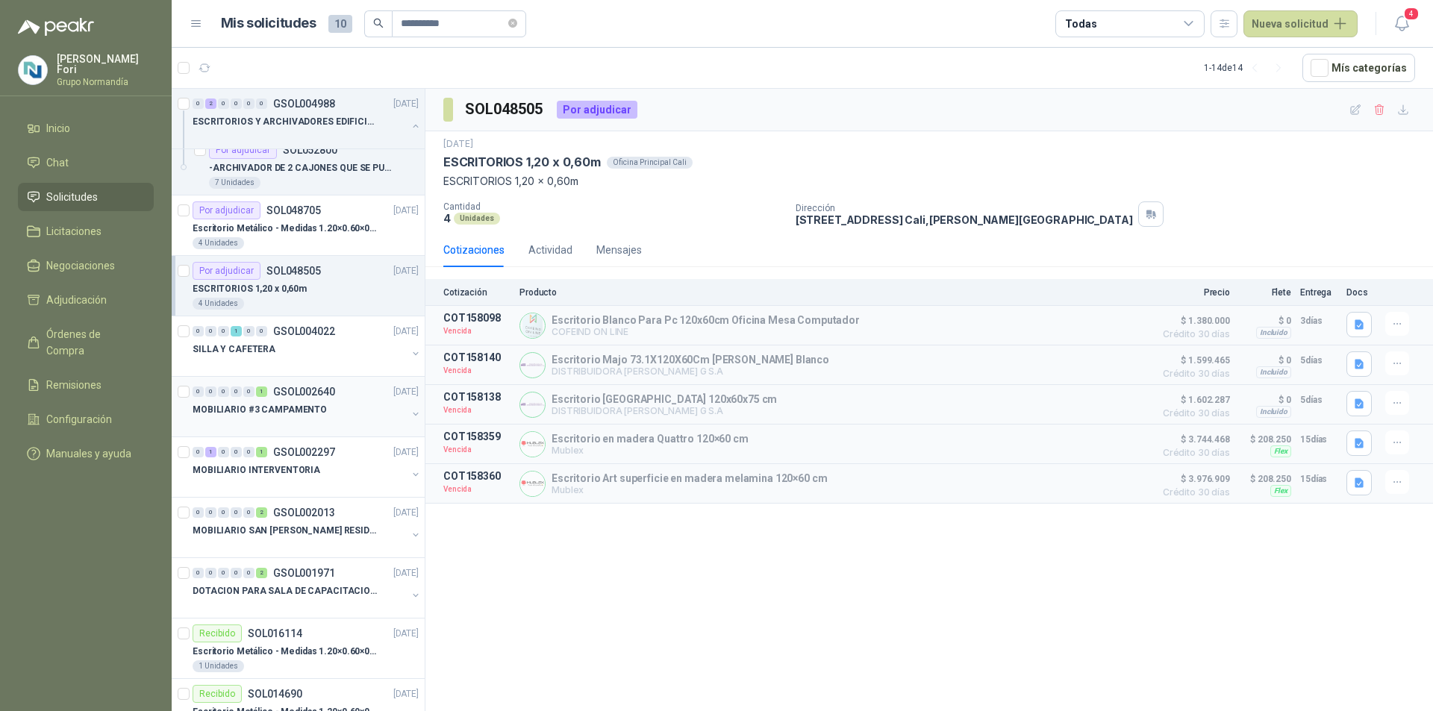
click at [346, 410] on div "MOBILIARIO #3 CAMPAMENTO" at bounding box center [300, 410] width 214 height 18
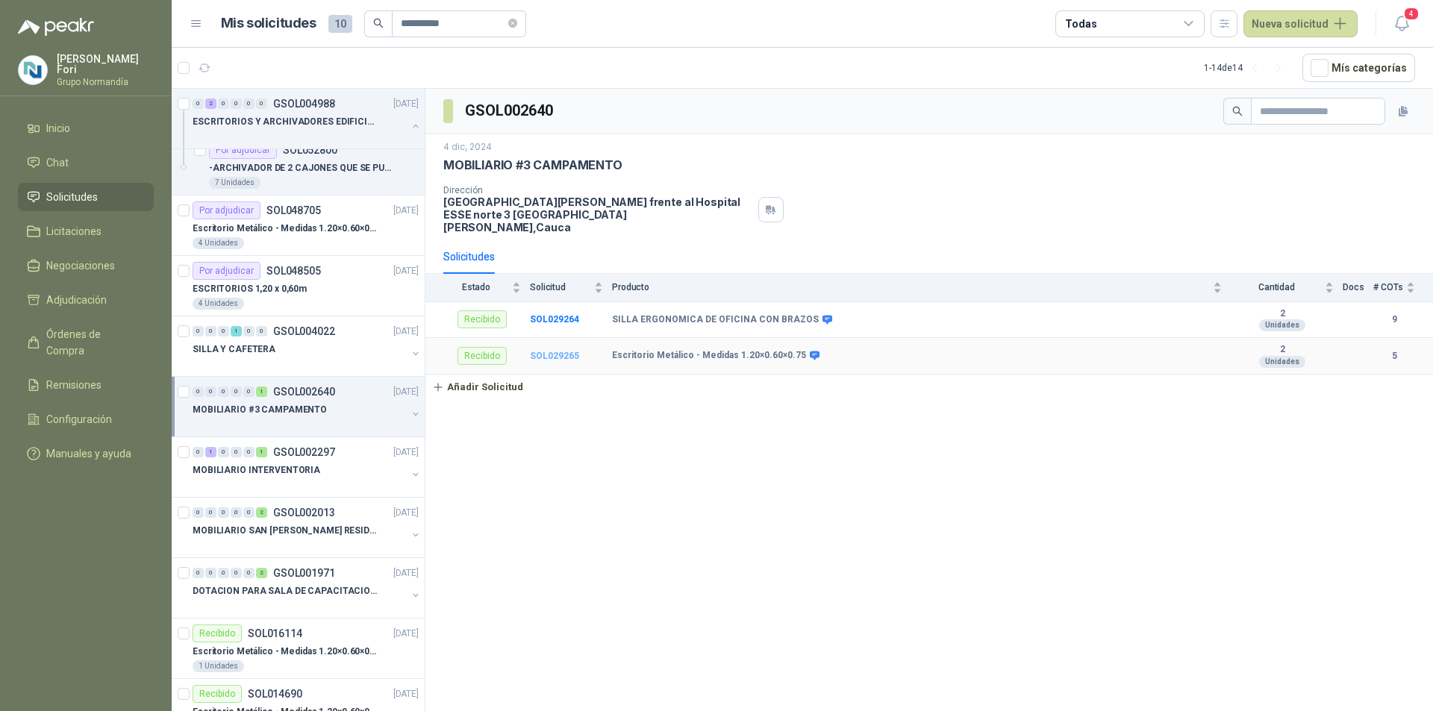
click at [552, 351] on b "SOL029265" at bounding box center [554, 356] width 49 height 10
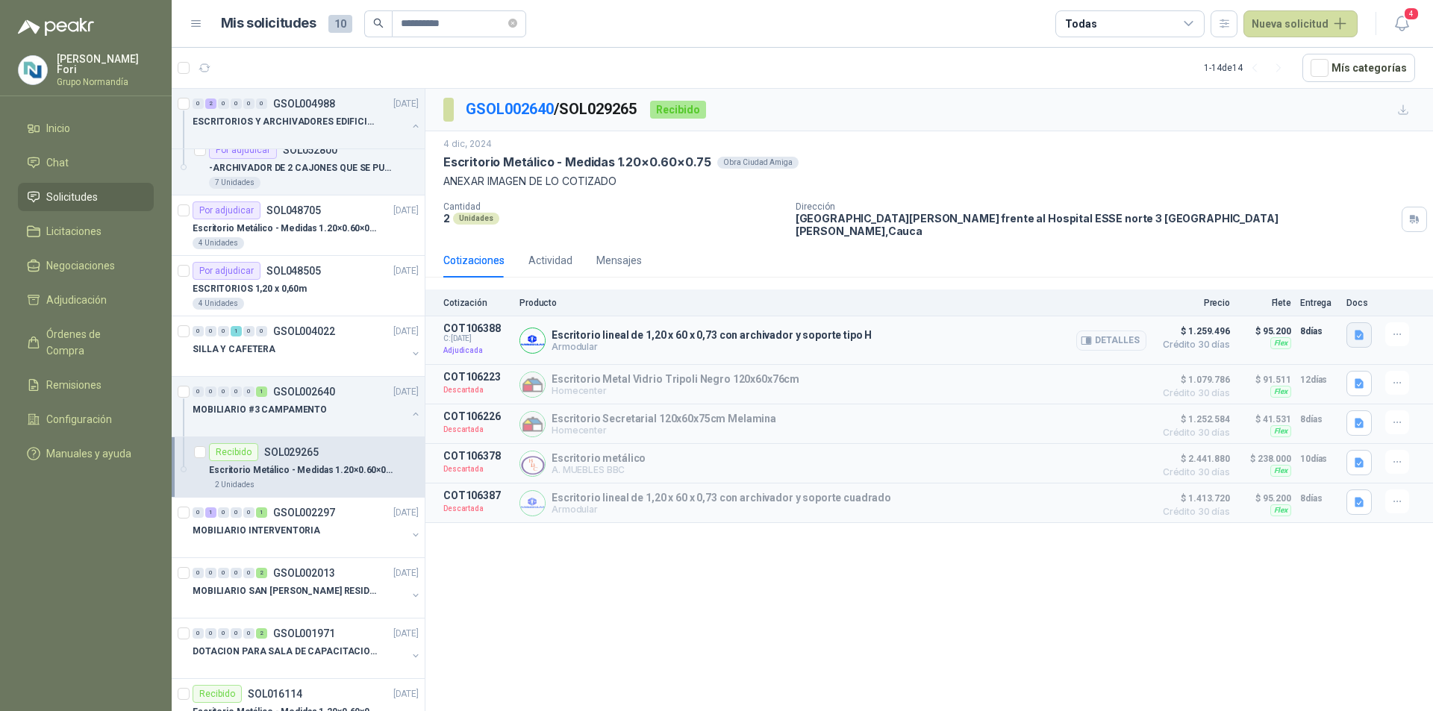
click at [1353, 329] on icon "button" at bounding box center [1359, 335] width 13 height 13
click at [1338, 288] on button "image.png" at bounding box center [1329, 292] width 65 height 16
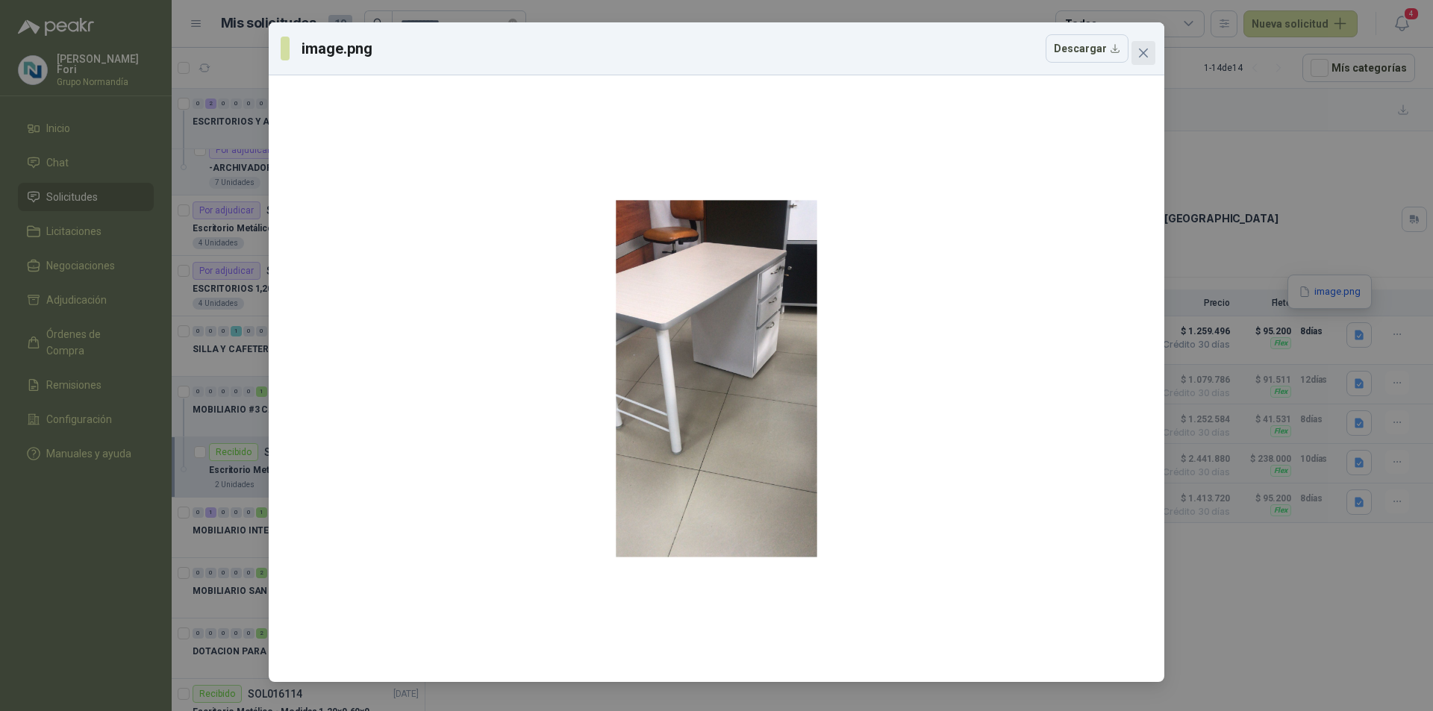
click at [1145, 52] on icon "close" at bounding box center [1143, 53] width 9 height 9
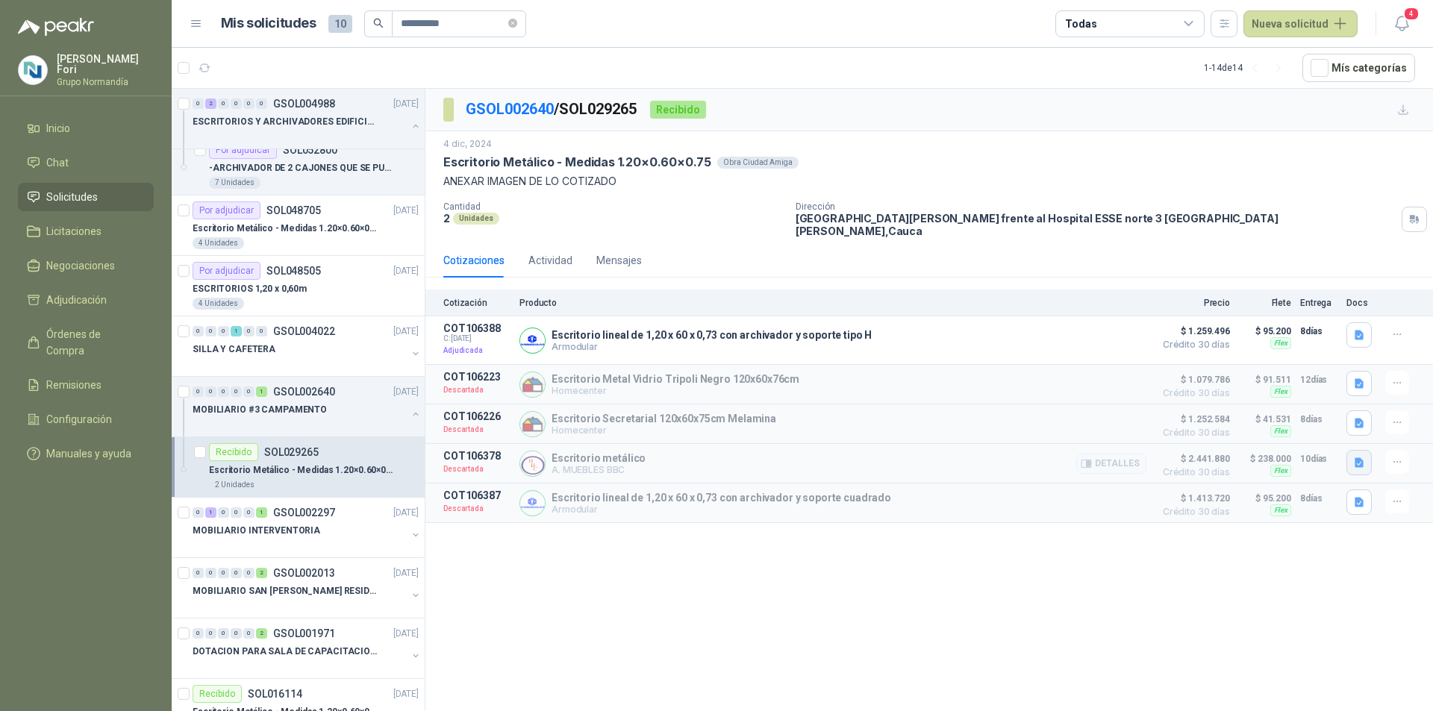
click at [1356, 457] on icon "button" at bounding box center [1359, 463] width 13 height 13
click at [1323, 414] on button "image.png" at bounding box center [1329, 422] width 65 height 16
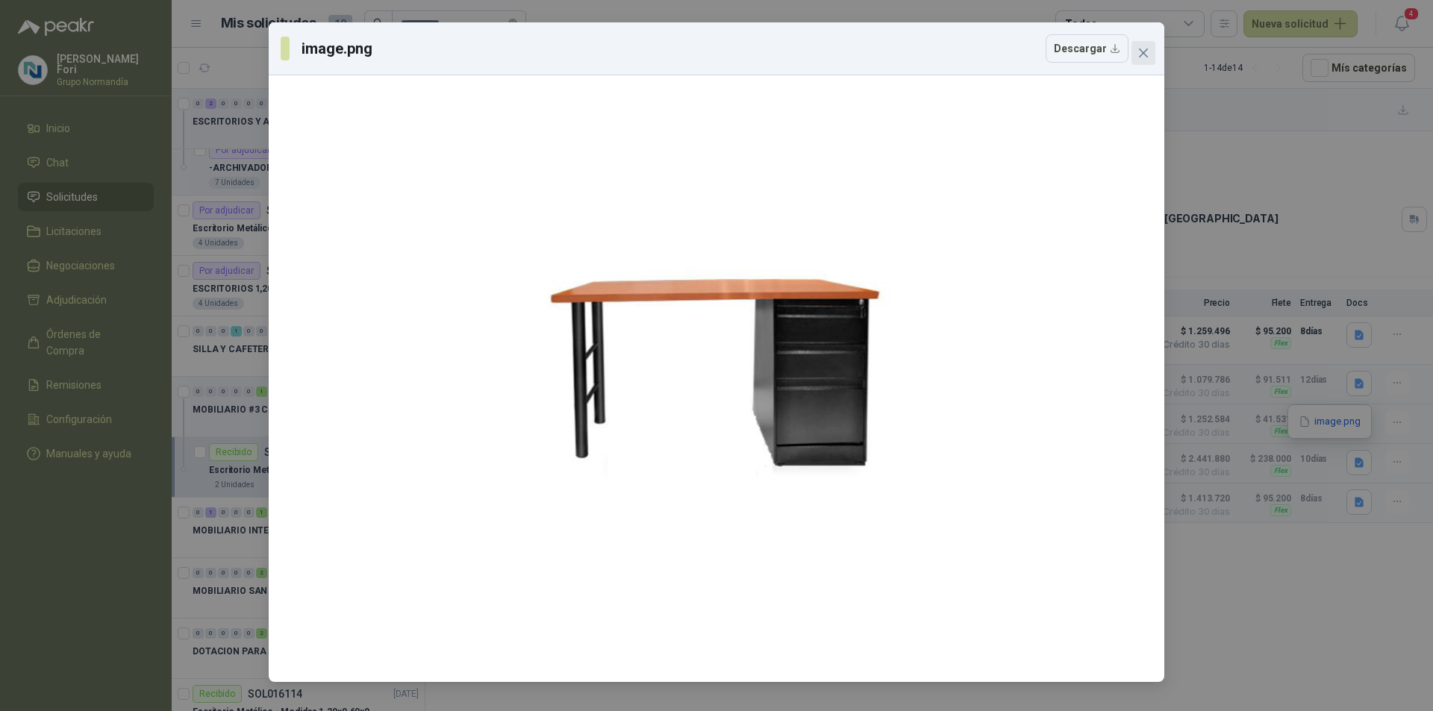
click at [1147, 56] on icon "close" at bounding box center [1143, 53] width 9 height 9
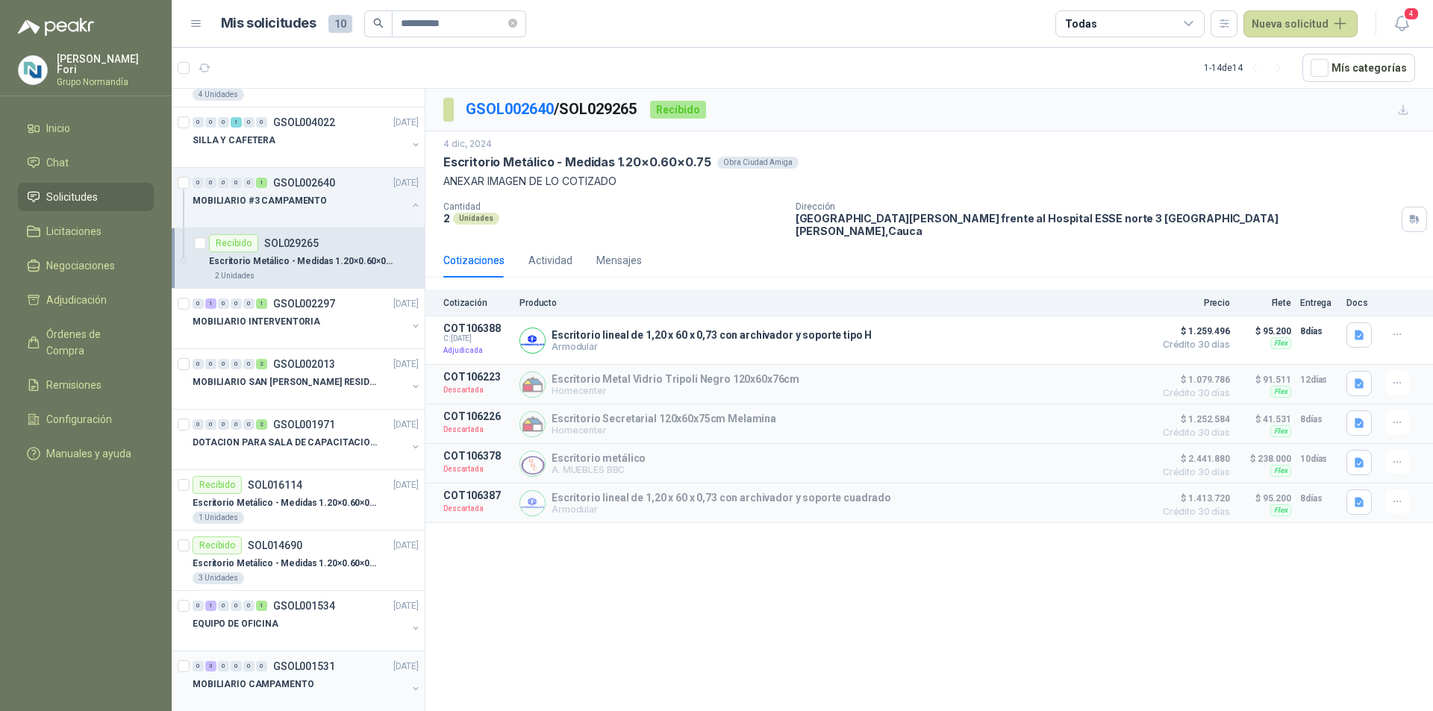
scroll to position [299, 0]
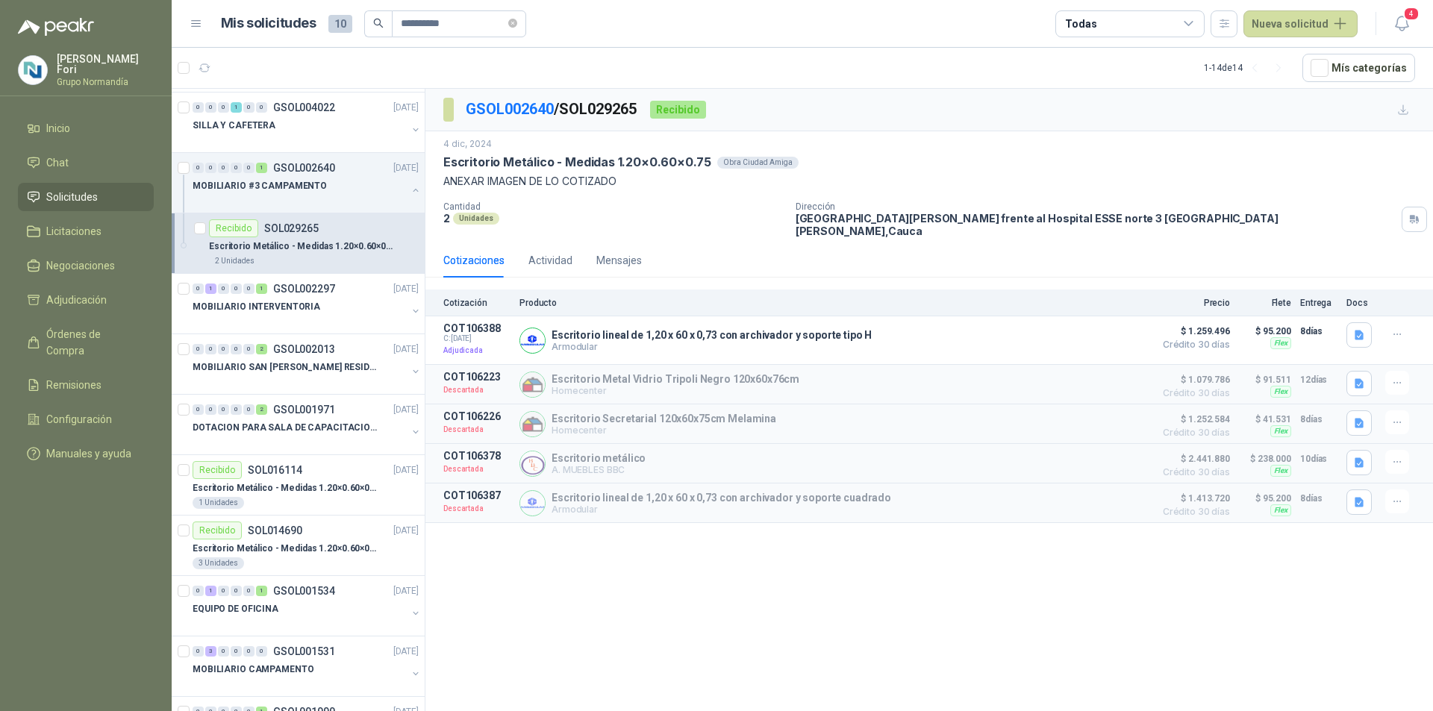
click at [75, 194] on span "Solicitudes" at bounding box center [71, 197] width 51 height 16
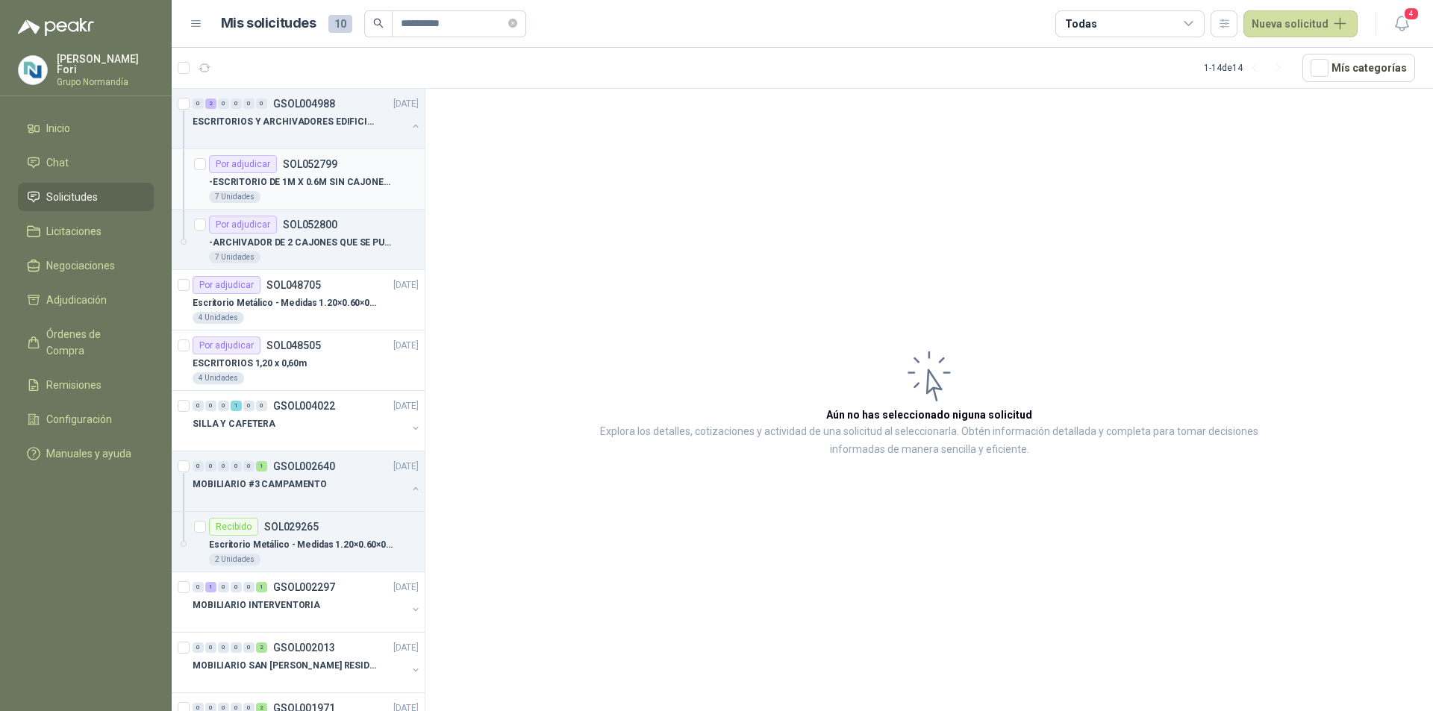
click at [319, 181] on p "-ESCRITORIO DE 1M X 0.6M SIN CAJONES METÁLICOS" at bounding box center [302, 182] width 186 height 14
